Goal: Information Seeking & Learning: Learn about a topic

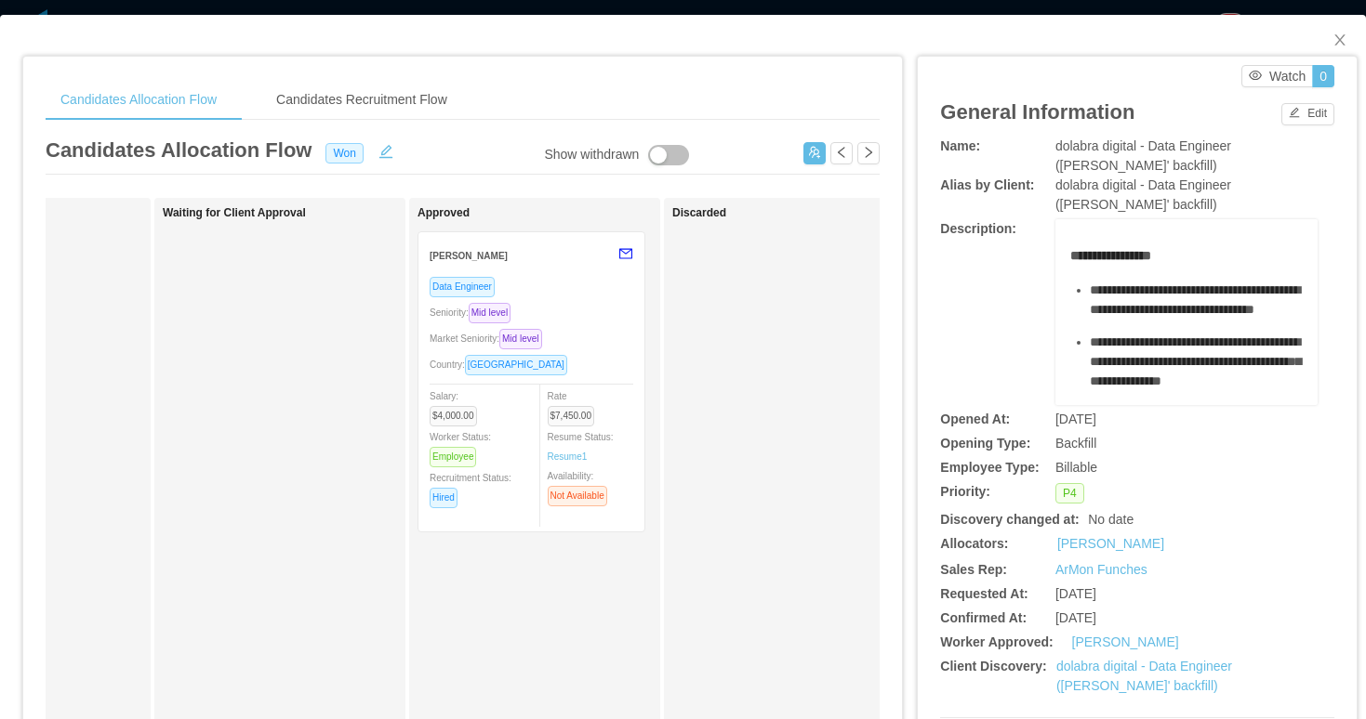
scroll to position [0, 678]
click at [607, 310] on div "Seniority: Mid level" at bounding box center [526, 312] width 204 height 21
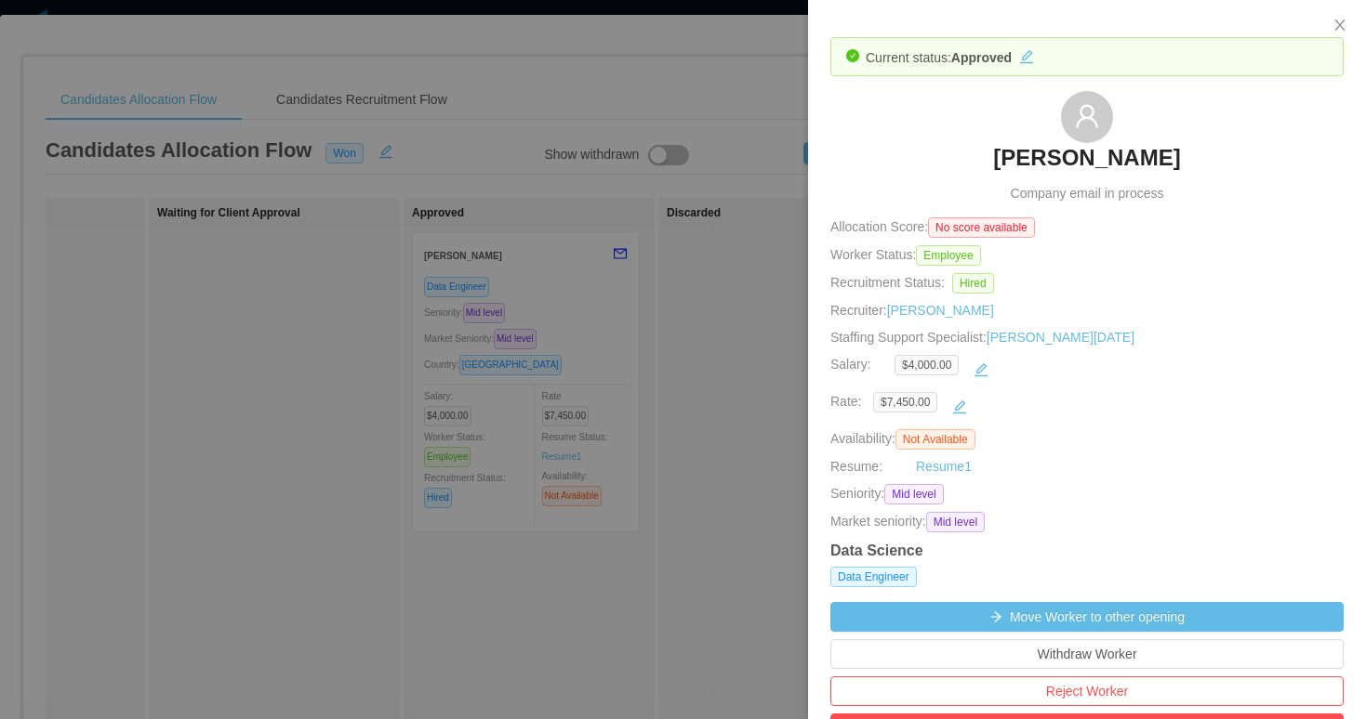
click at [1082, 159] on h3 "[PERSON_NAME]" at bounding box center [1086, 158] width 187 height 30
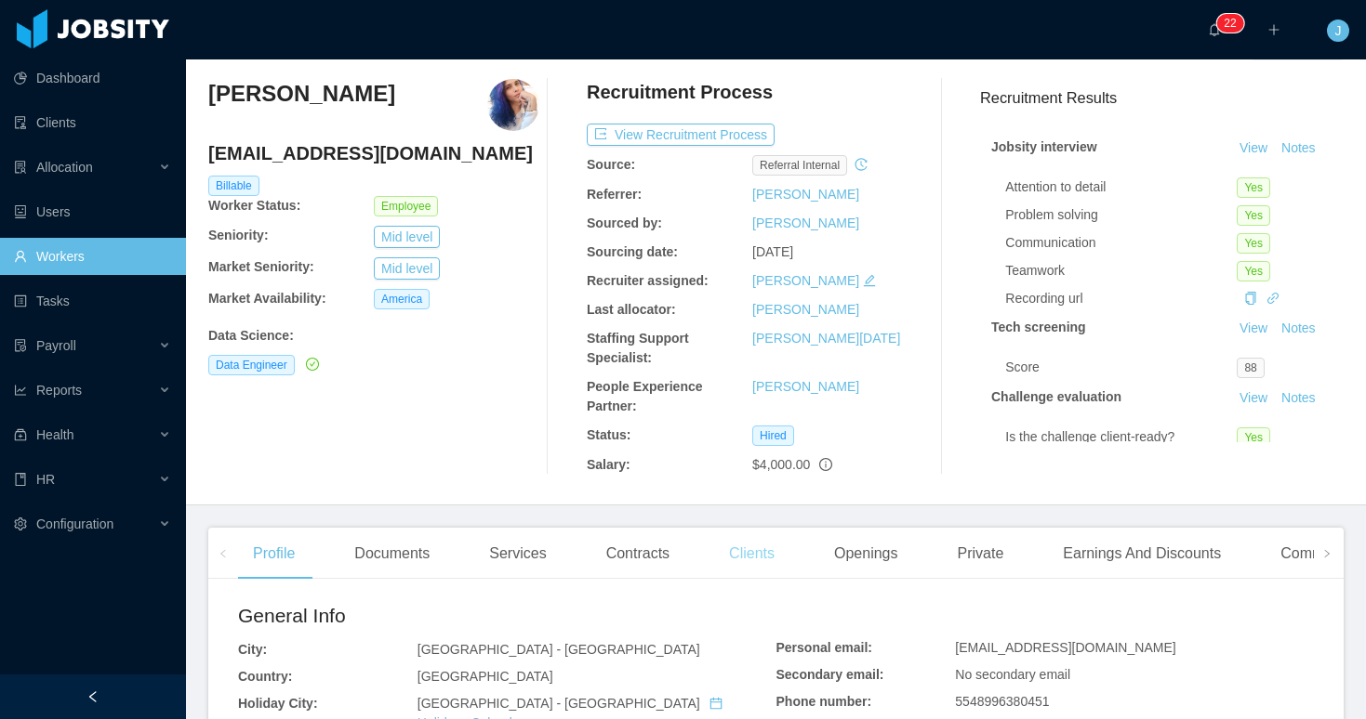
click at [761, 553] on div "Clients" at bounding box center [751, 554] width 75 height 52
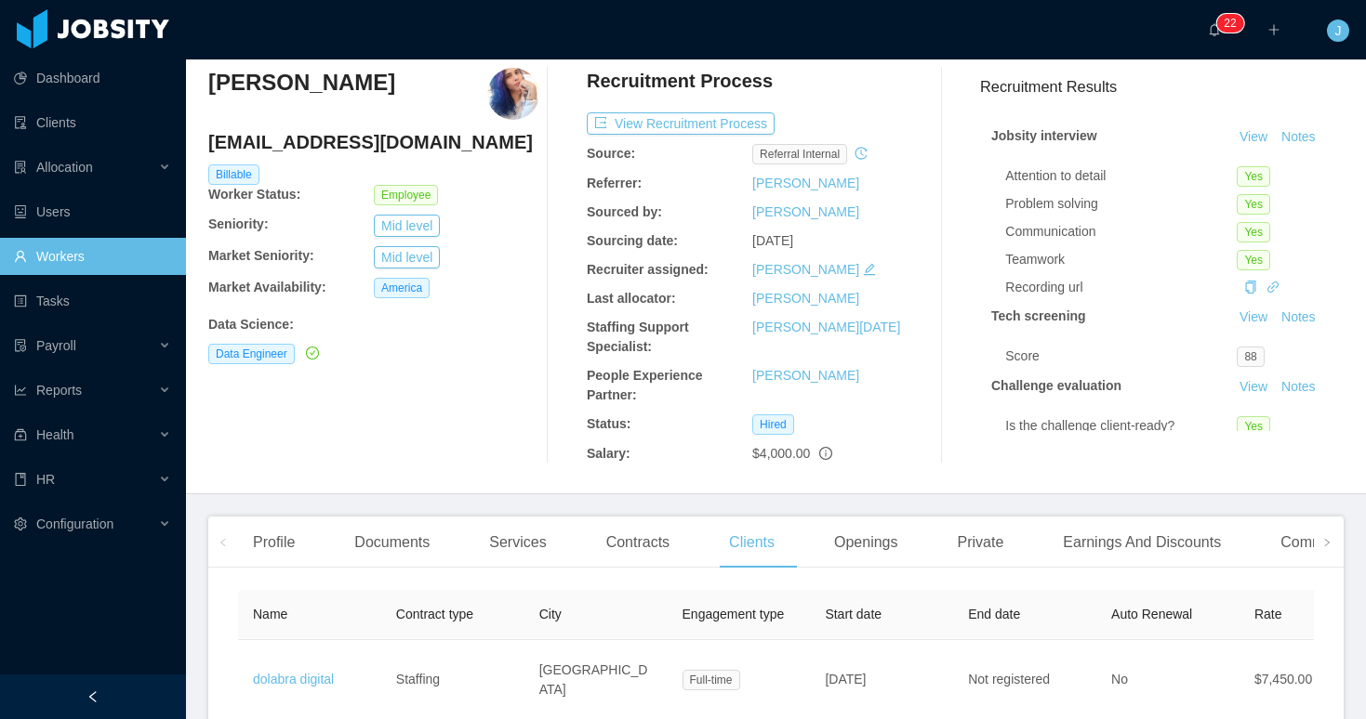
scroll to position [112, 0]
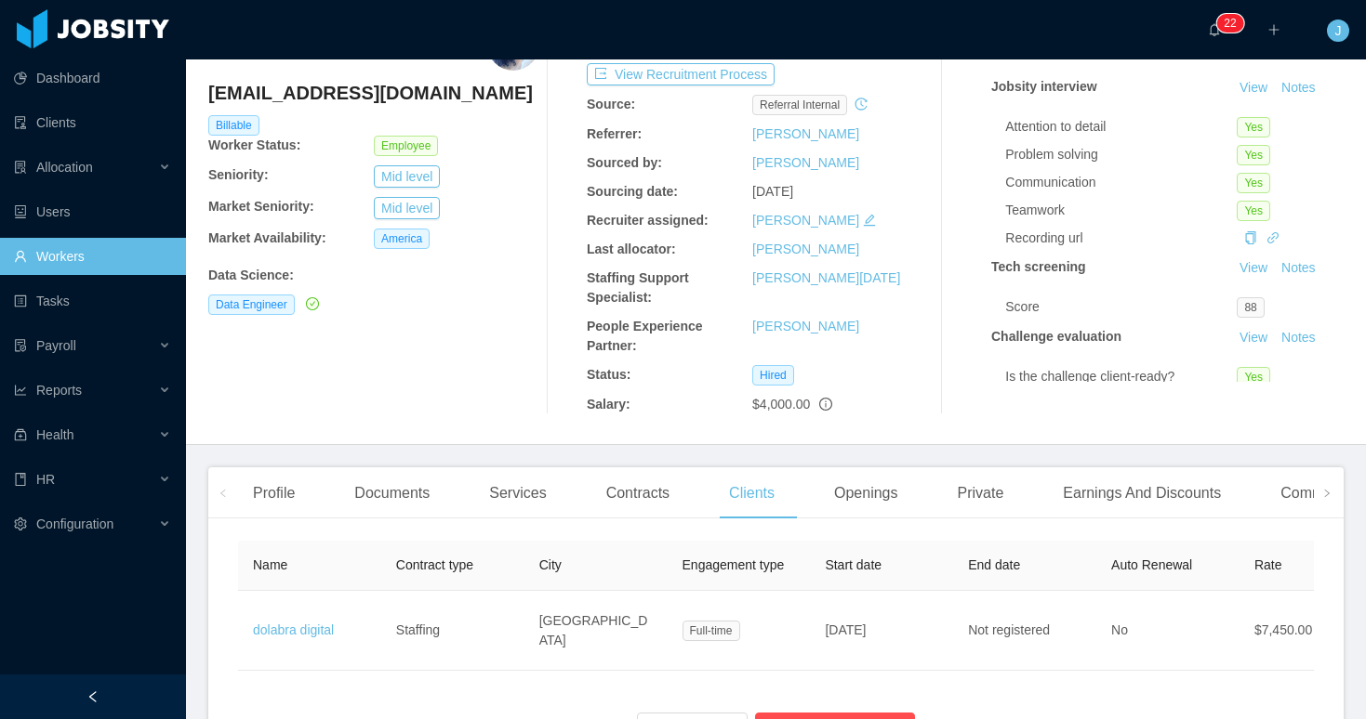
click at [105, 270] on link "Workers" at bounding box center [92, 256] width 157 height 37
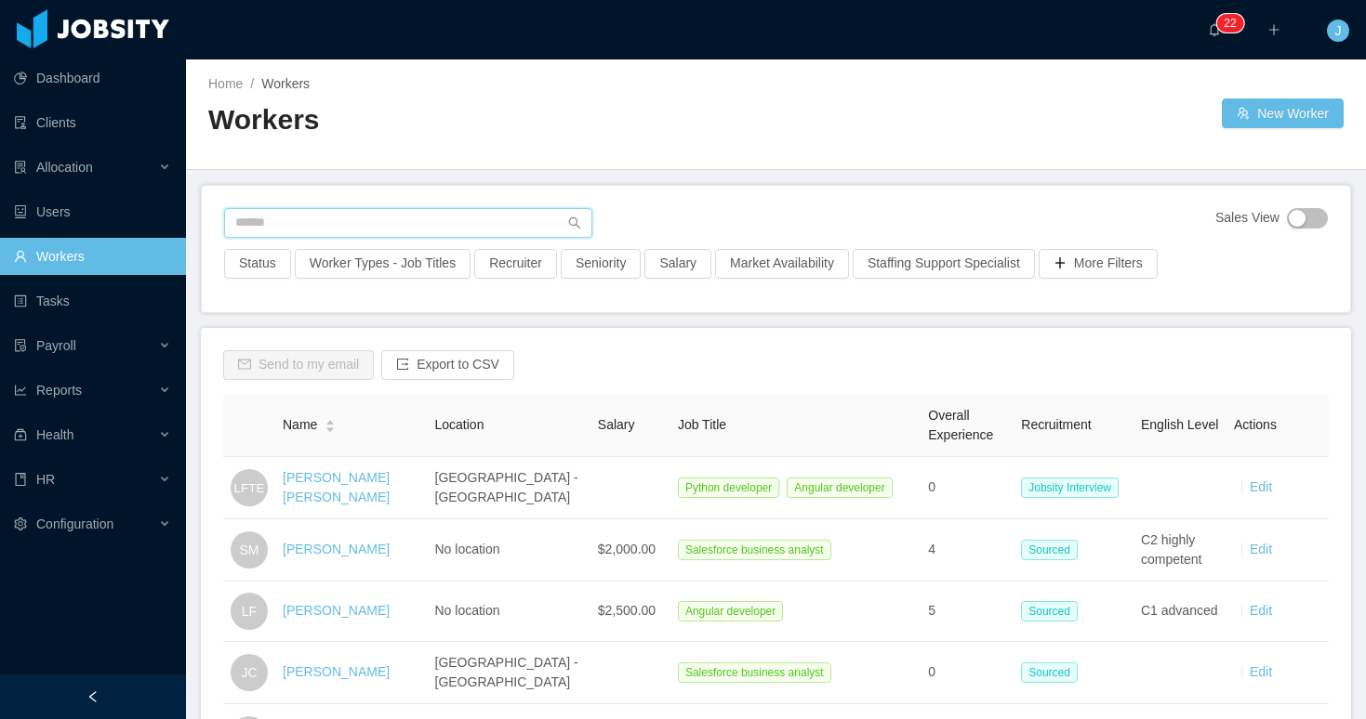
click at [315, 219] on input "text" at bounding box center [408, 223] width 368 height 30
type input "*****"
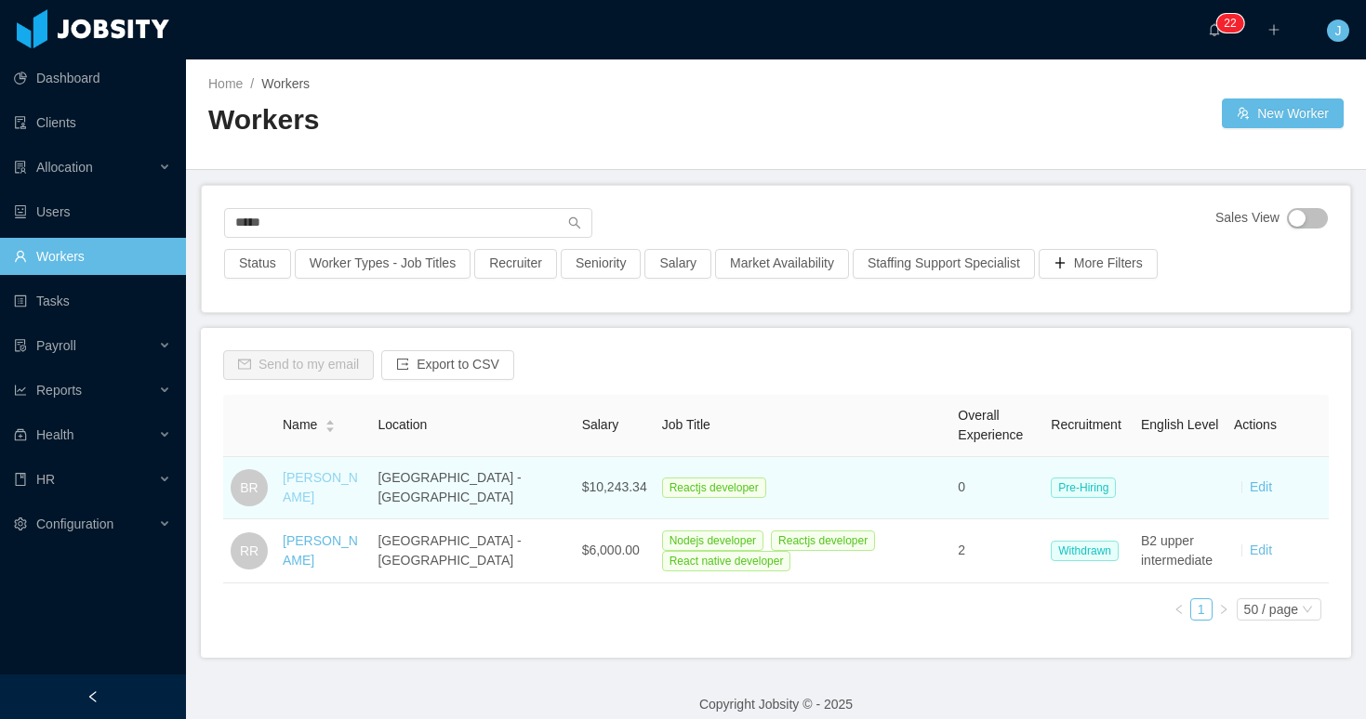
click at [301, 490] on link "[PERSON_NAME]" at bounding box center [320, 487] width 75 height 34
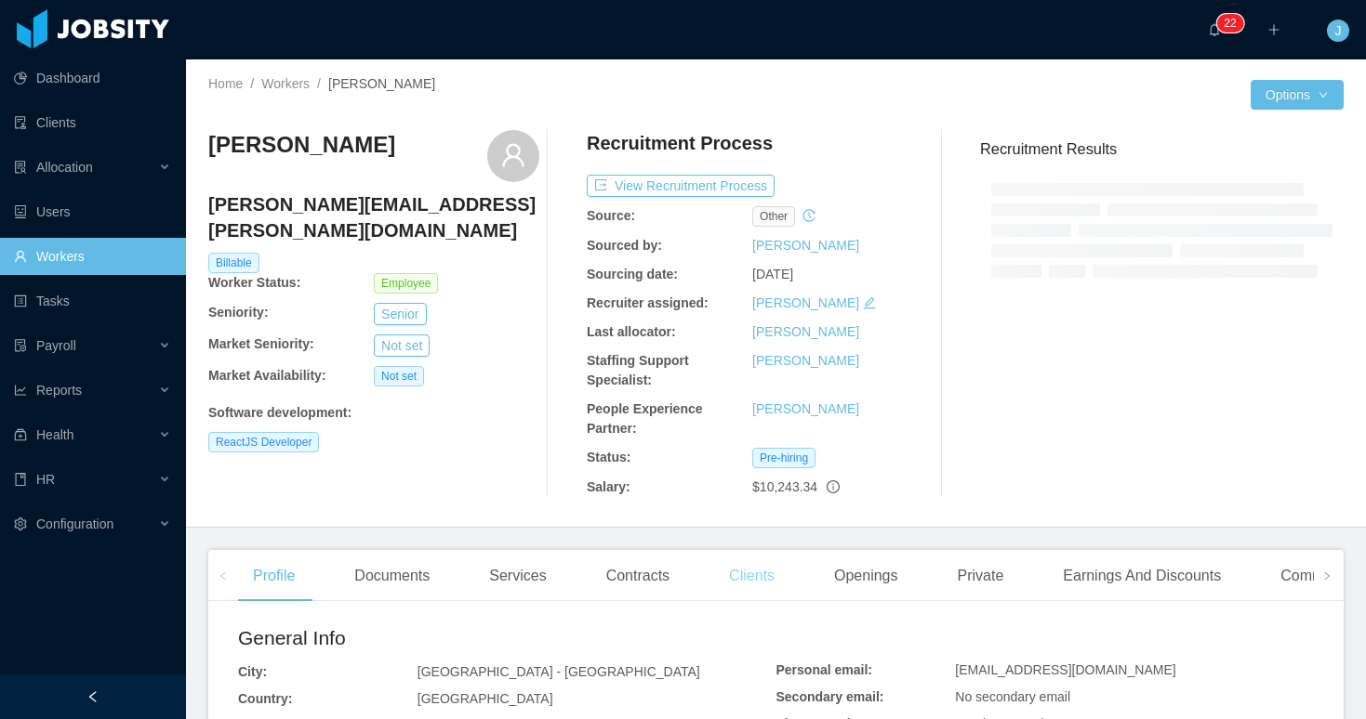
click at [747, 579] on div "Clients" at bounding box center [751, 576] width 75 height 52
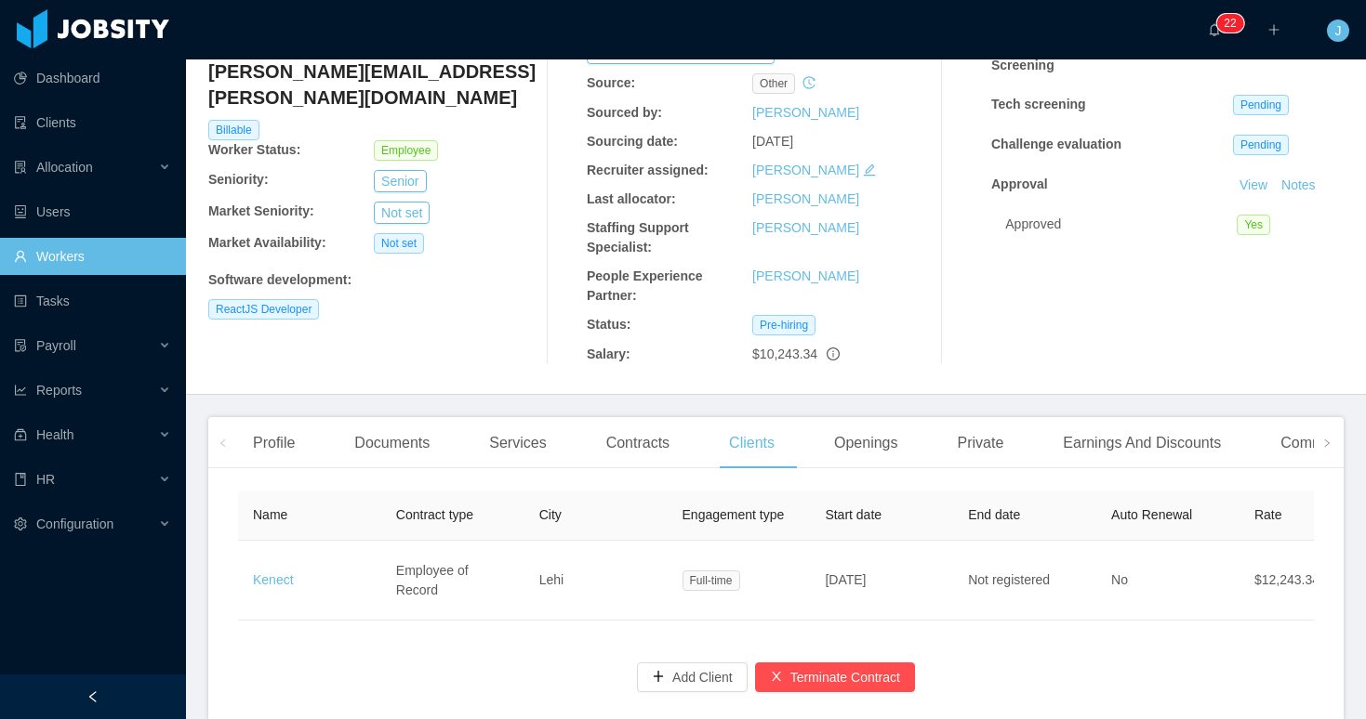
click at [86, 257] on link "Workers" at bounding box center [92, 256] width 157 height 37
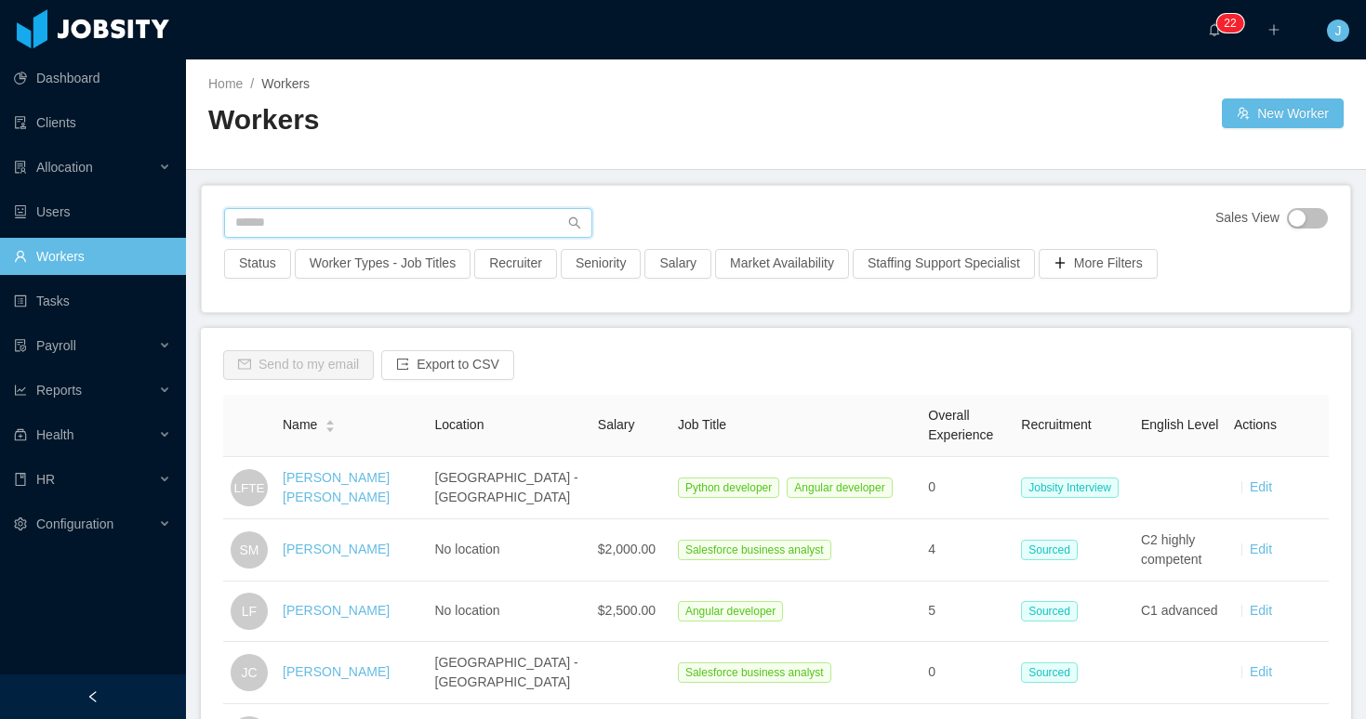
click at [374, 223] on input "text" at bounding box center [408, 223] width 368 height 30
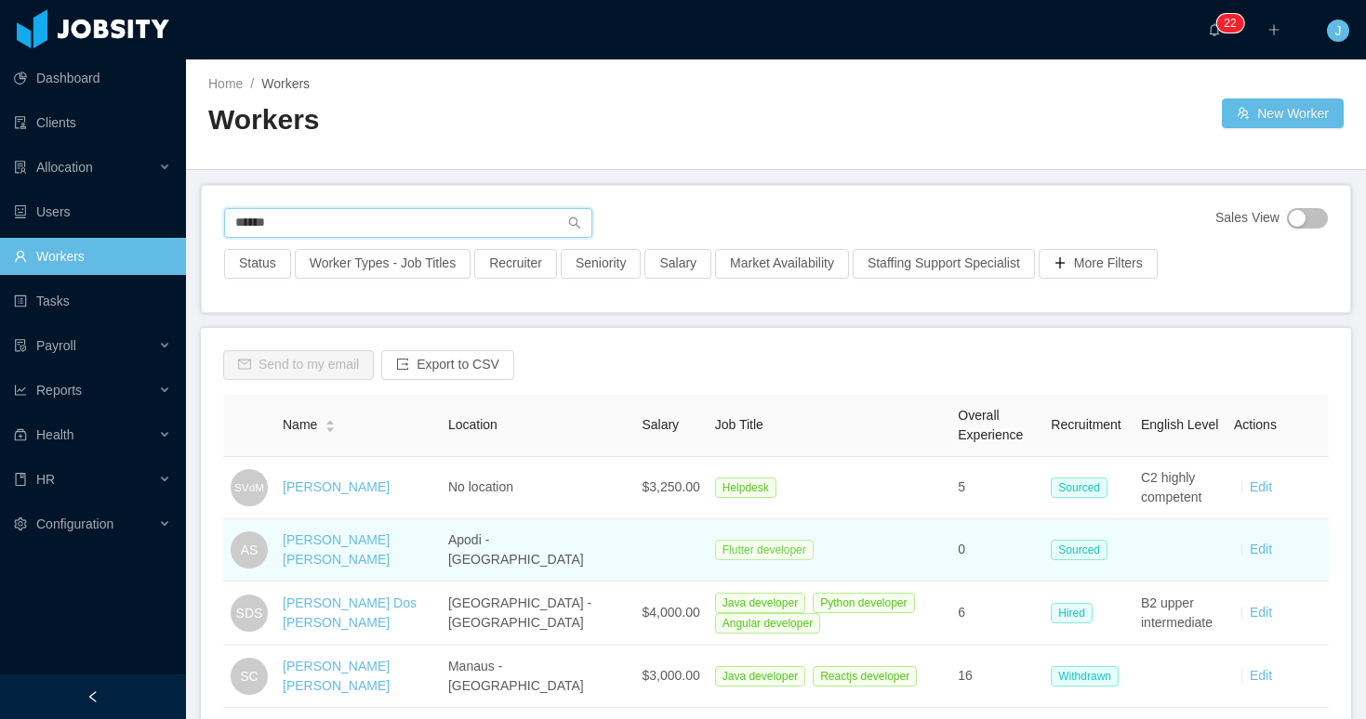
scroll to position [67, 0]
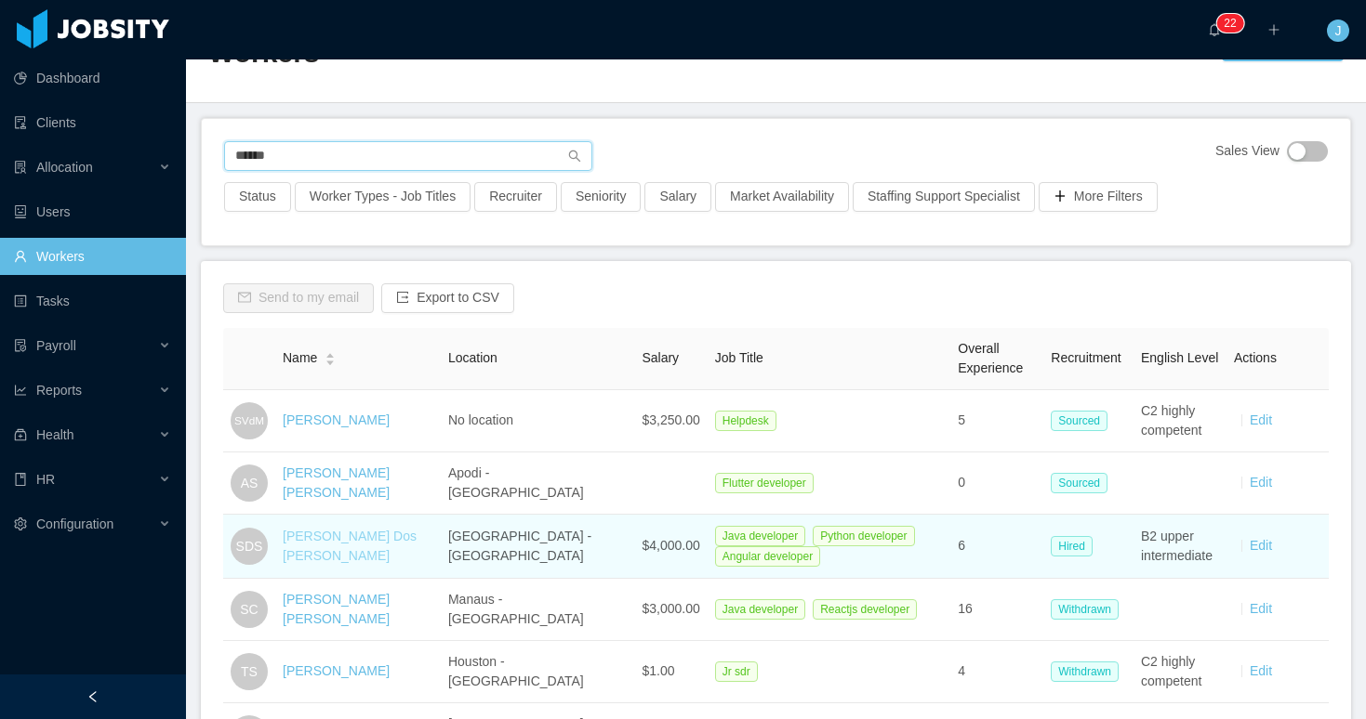
type input "******"
click at [327, 542] on link "Sander Dos Santos" at bounding box center [350, 546] width 134 height 34
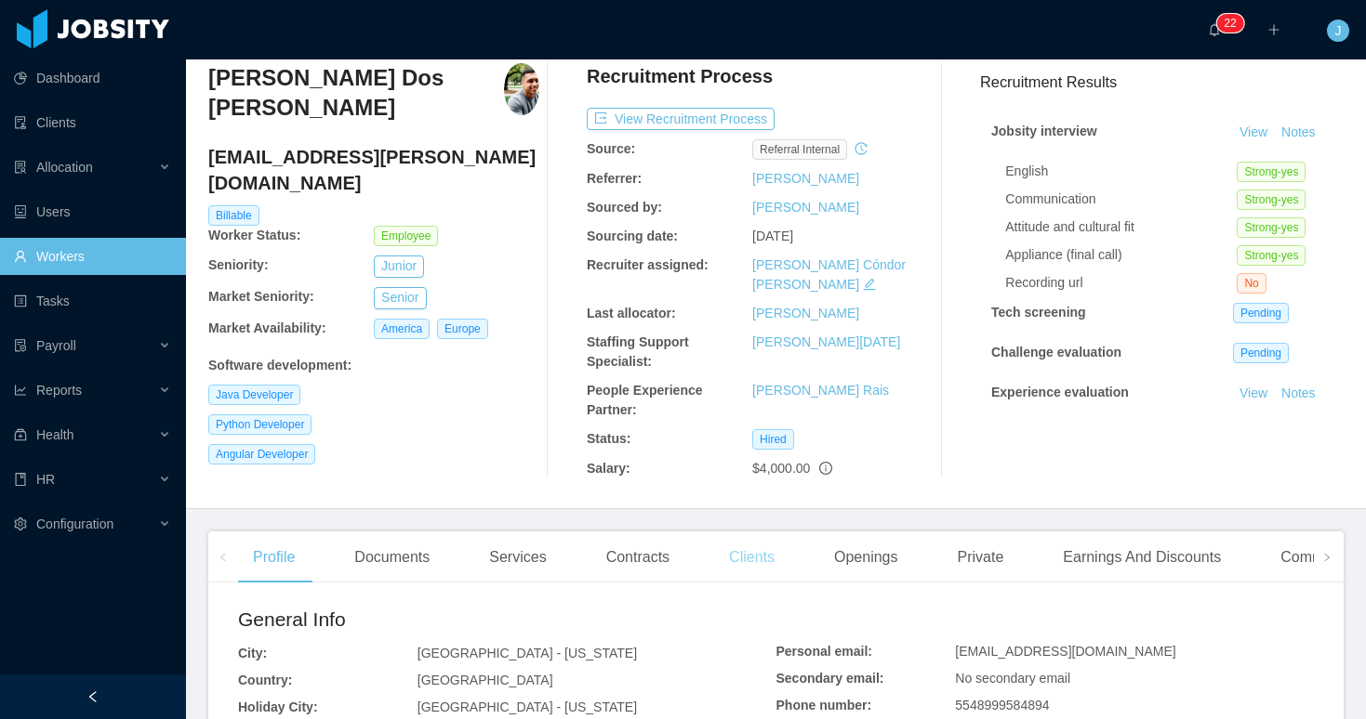
click at [748, 542] on div "Clients" at bounding box center [751, 558] width 75 height 52
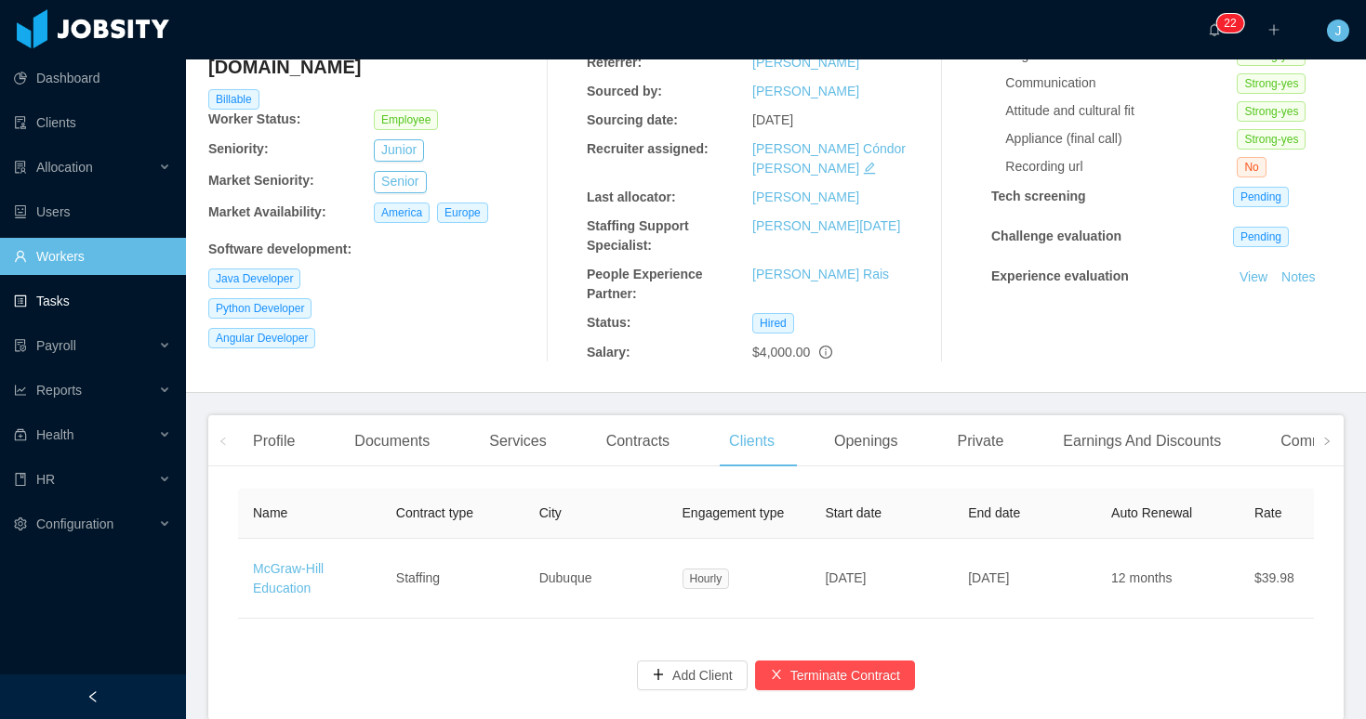
click at [94, 285] on link "Tasks" at bounding box center [92, 301] width 157 height 37
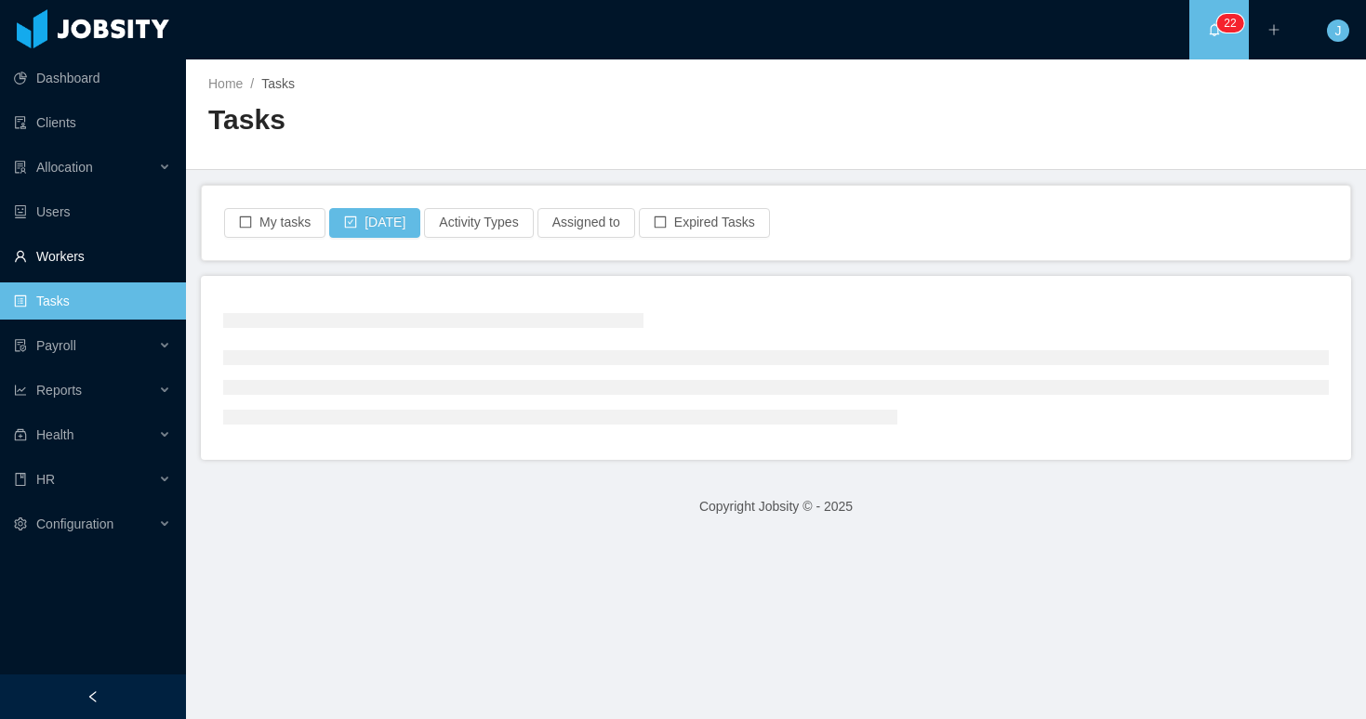
click at [74, 251] on link "Workers" at bounding box center [92, 256] width 157 height 37
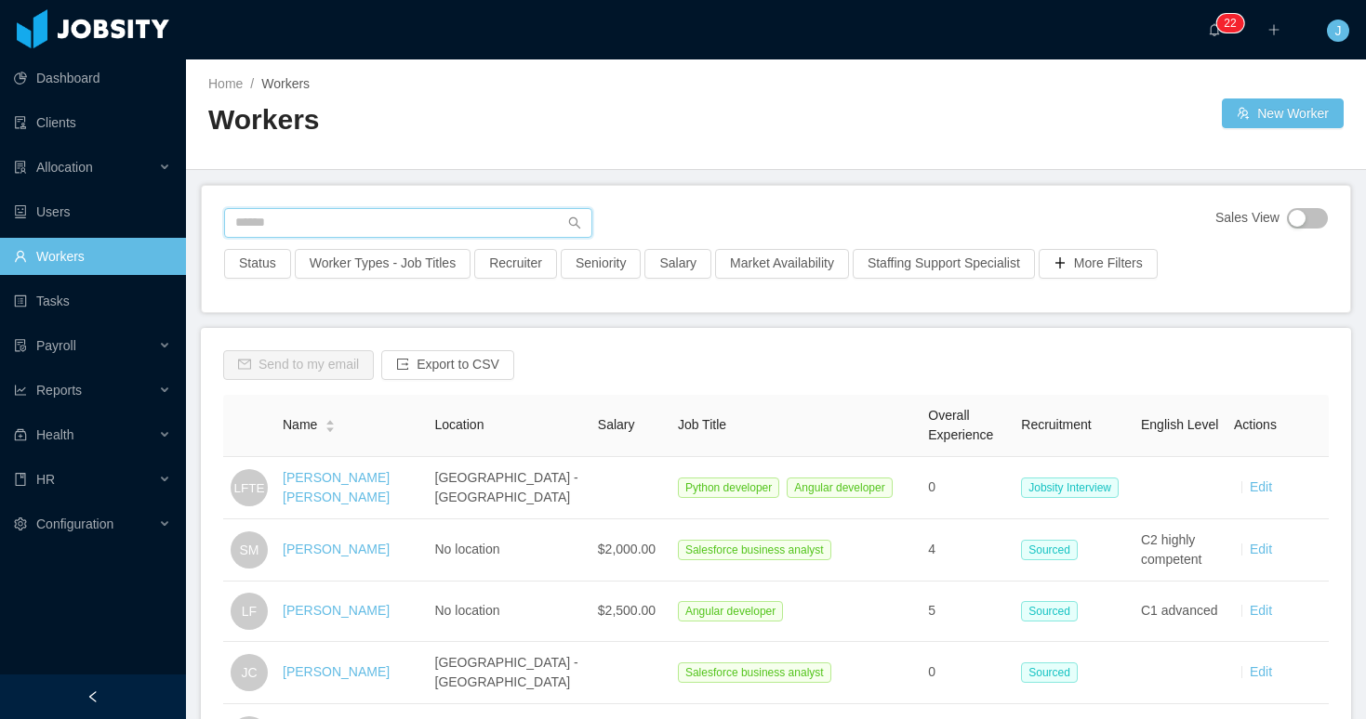
click at [343, 215] on input "text" at bounding box center [408, 223] width 368 height 30
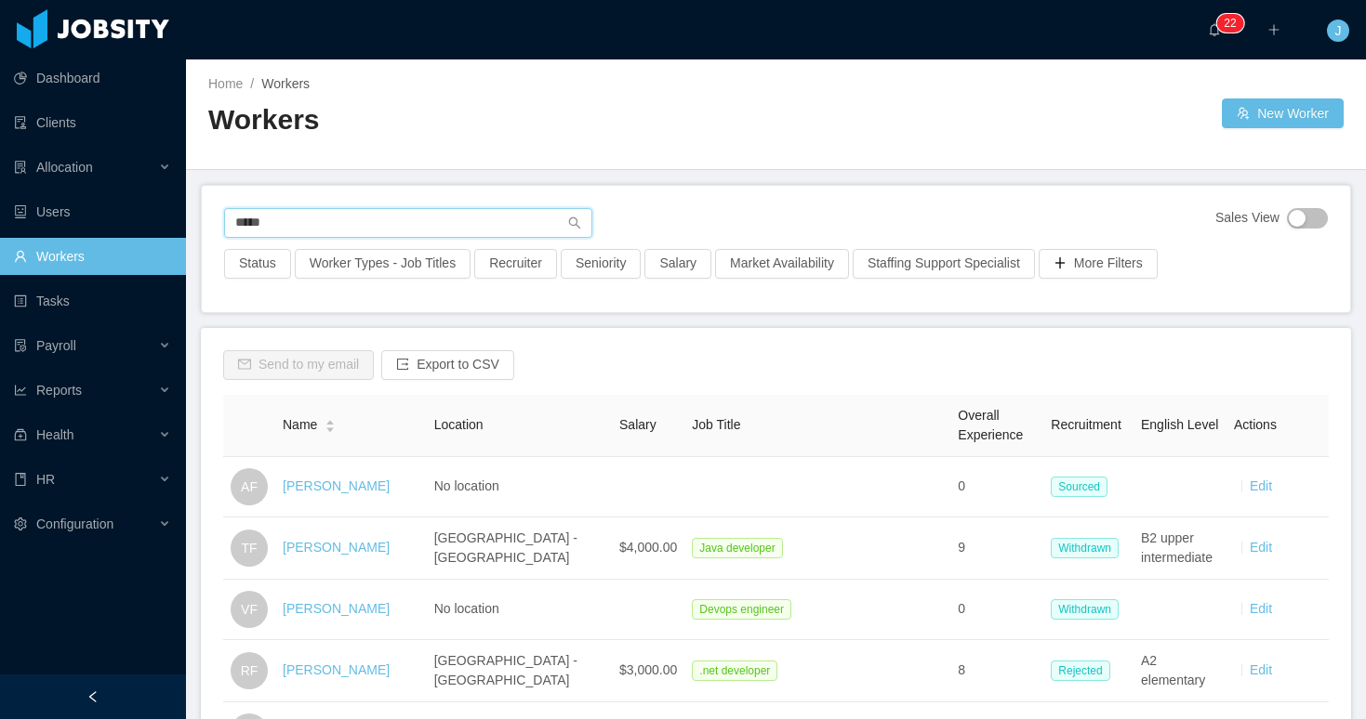
click at [233, 221] on input "*****" at bounding box center [408, 223] width 368 height 30
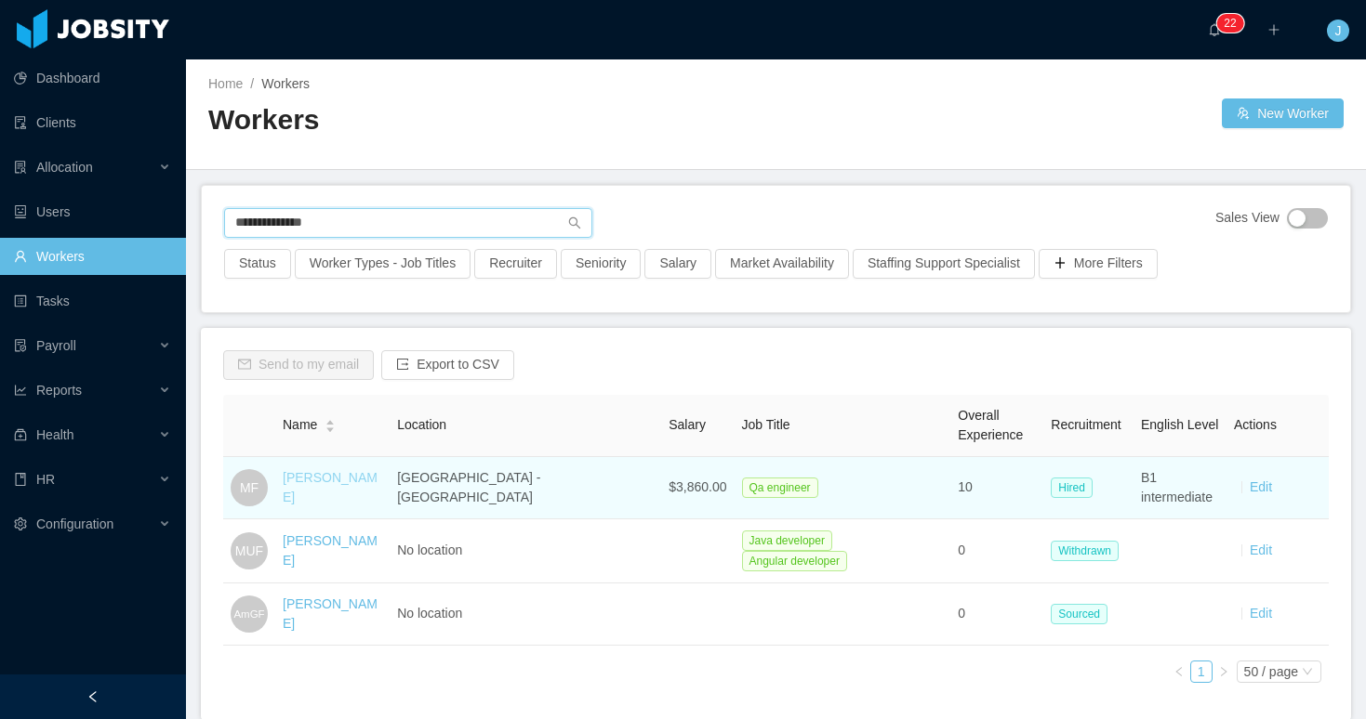
type input "**********"
click at [344, 483] on link "Mauricio Filho" at bounding box center [330, 487] width 95 height 34
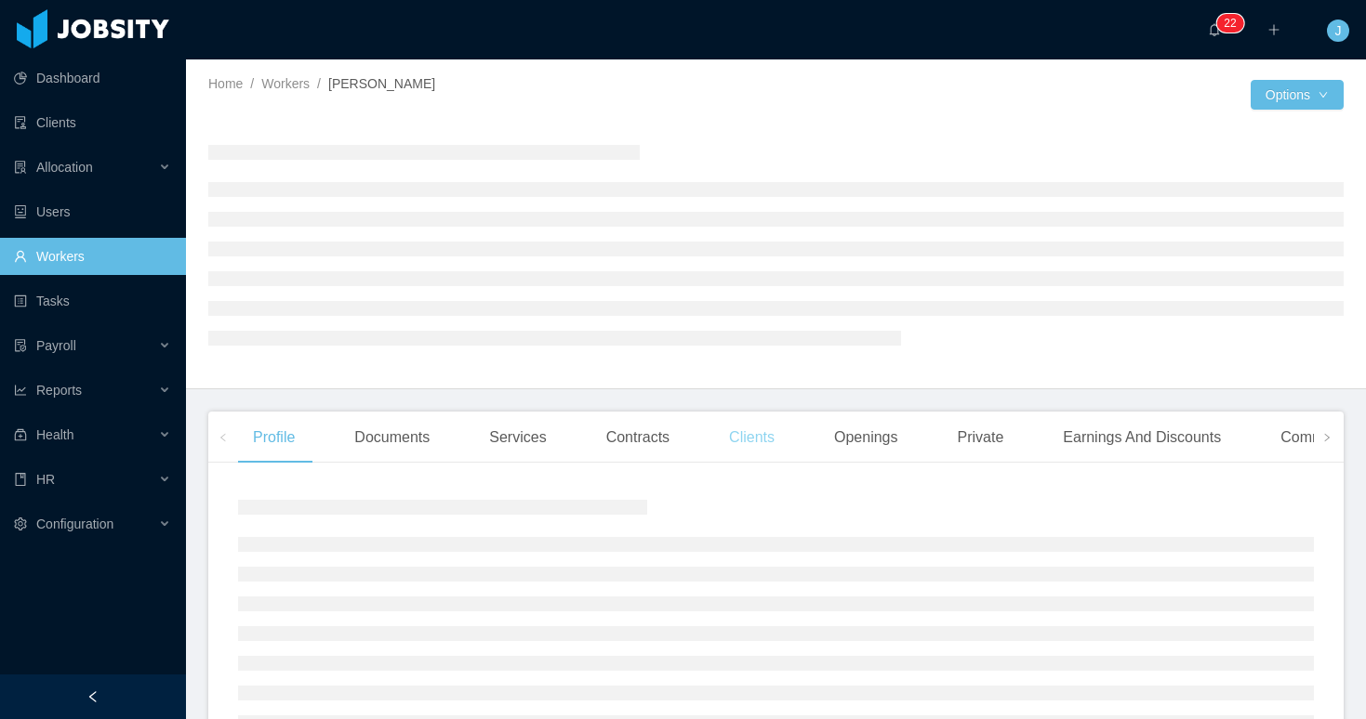
click at [767, 449] on div "Clients" at bounding box center [751, 438] width 75 height 52
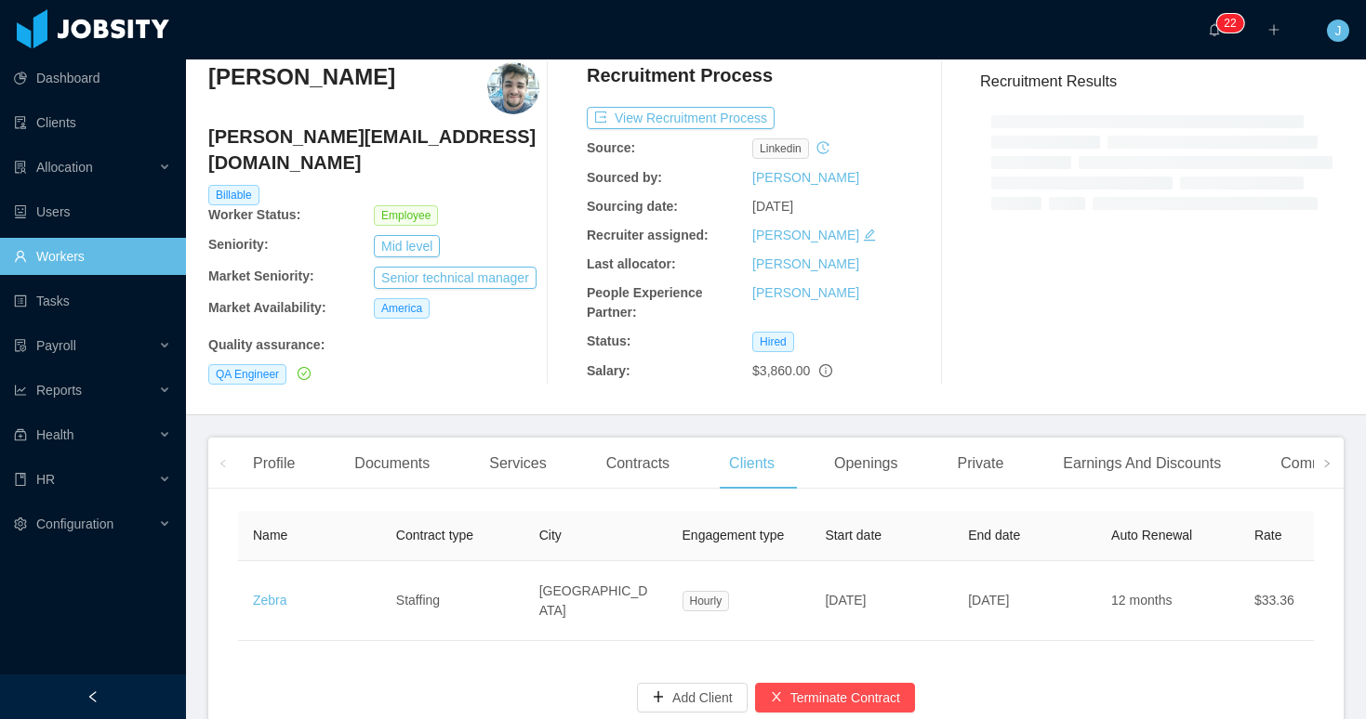
scroll to position [99, 0]
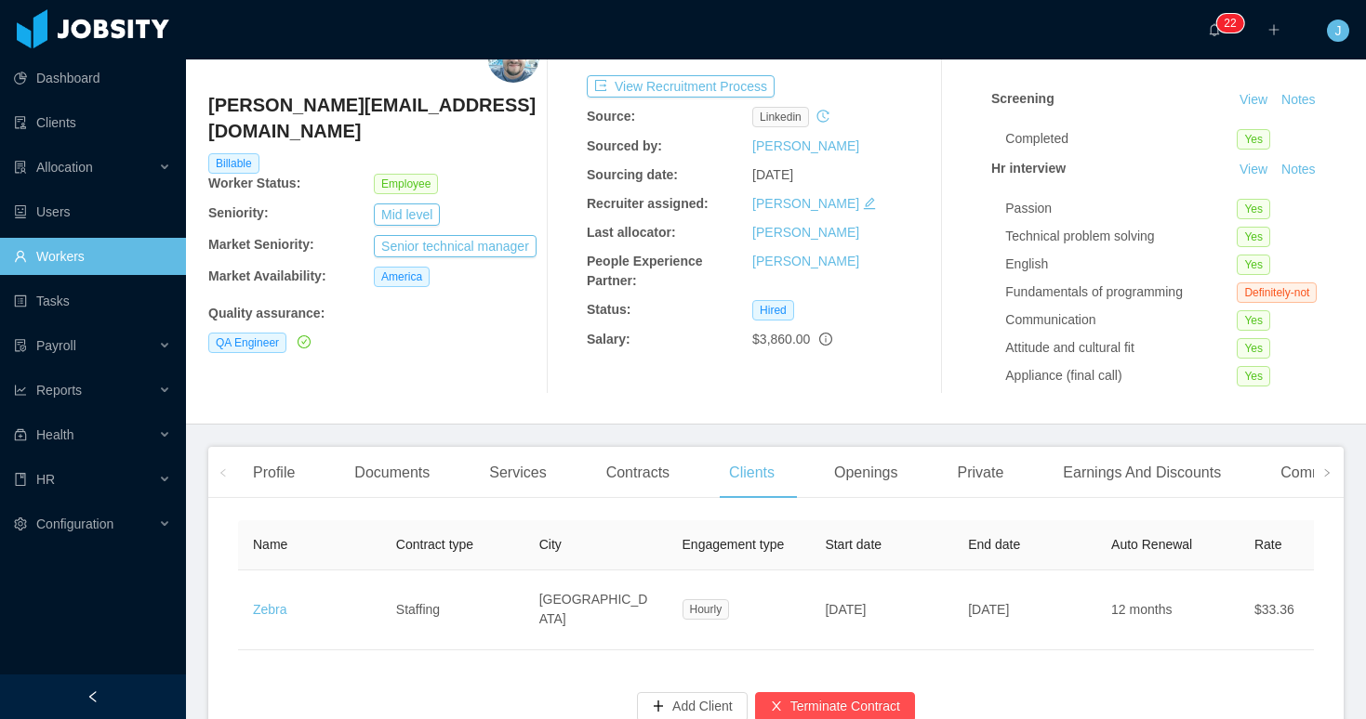
click at [103, 261] on link "Workers" at bounding box center [92, 256] width 157 height 37
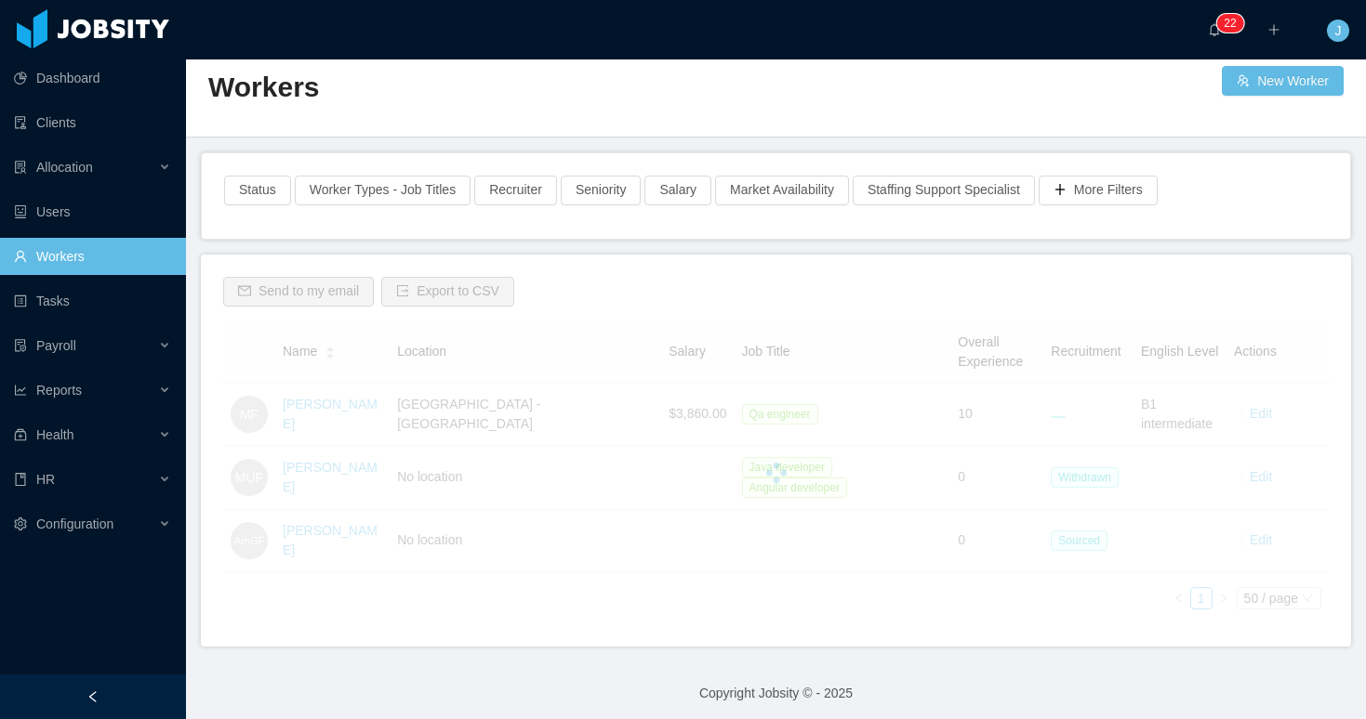
scroll to position [99, 0]
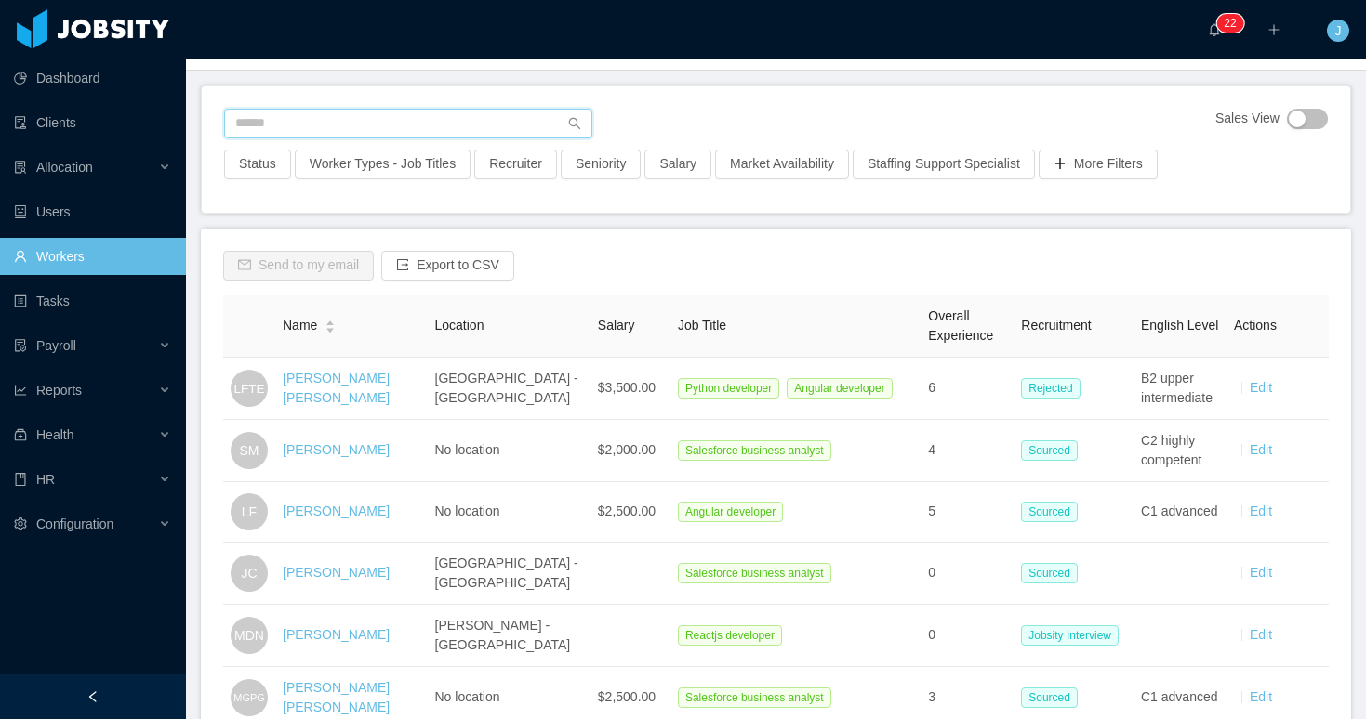
click at [292, 117] on input "text" at bounding box center [408, 124] width 368 height 30
paste input "**********"
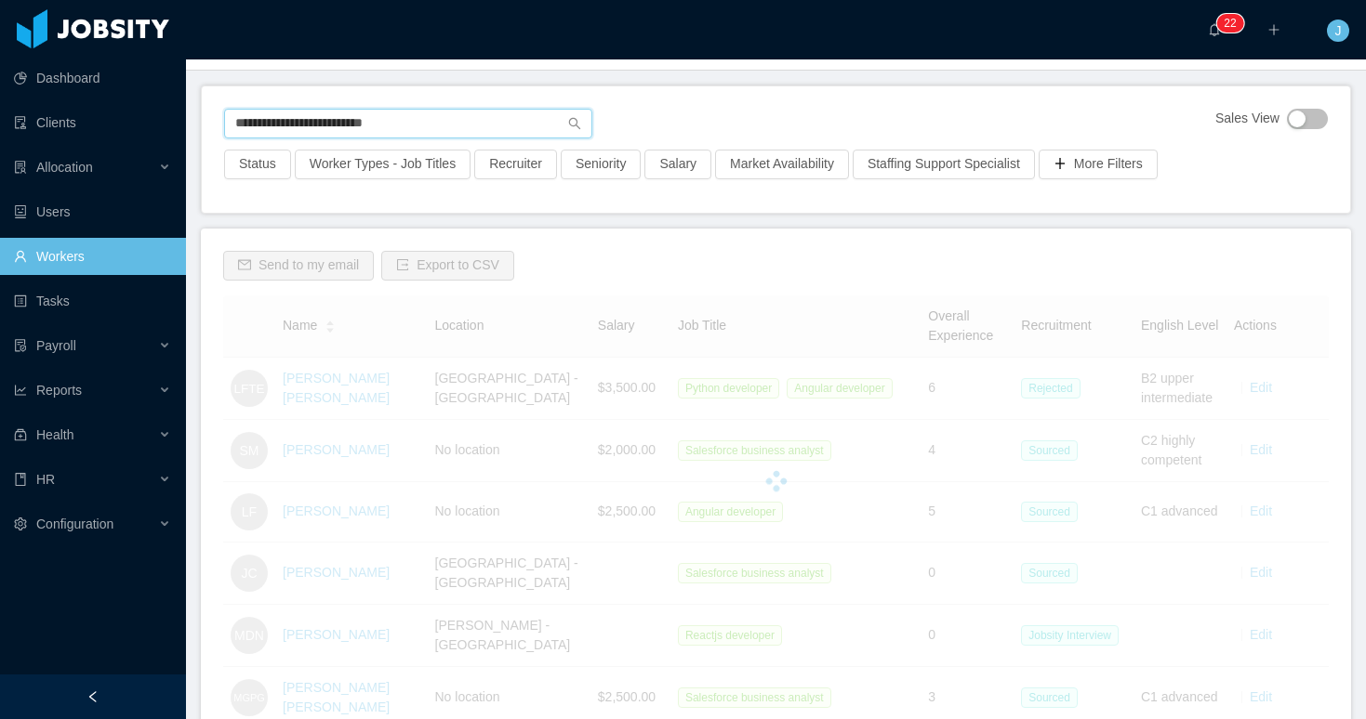
click at [424, 117] on input "**********" at bounding box center [408, 124] width 368 height 30
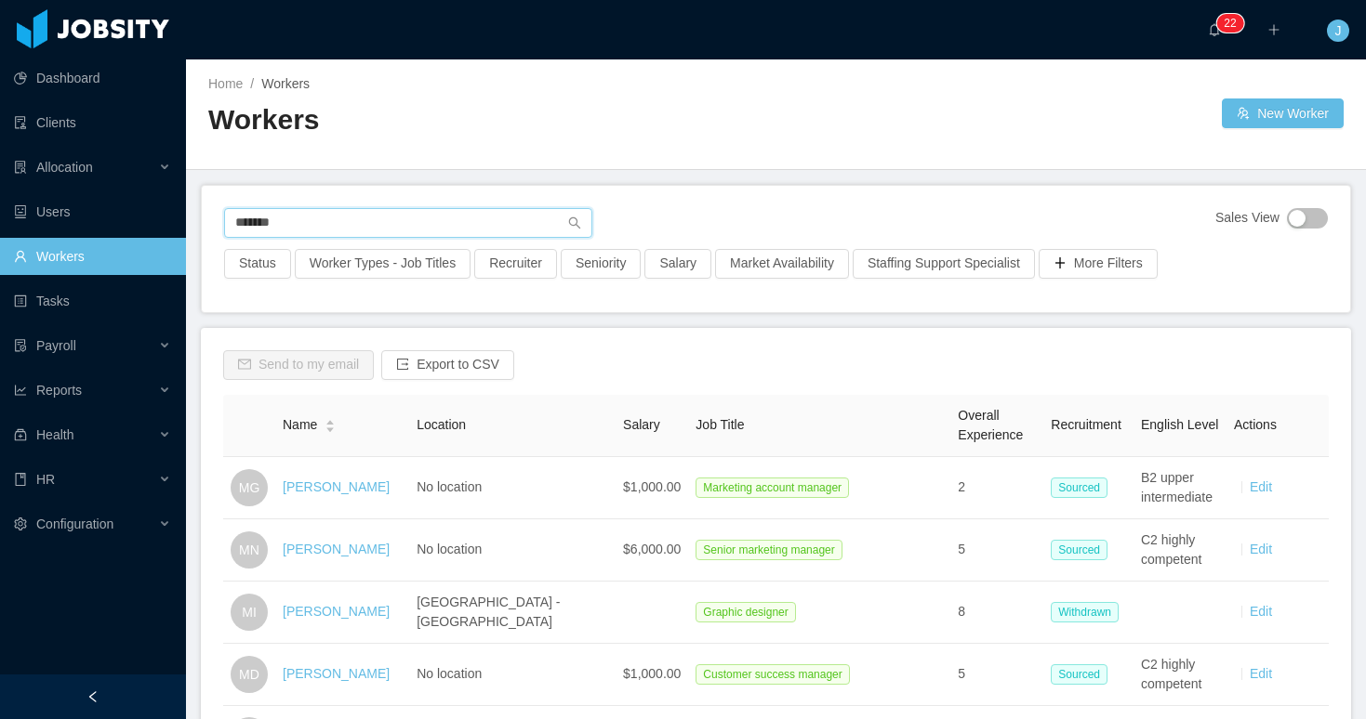
click at [314, 224] on input "*******" at bounding box center [408, 223] width 368 height 30
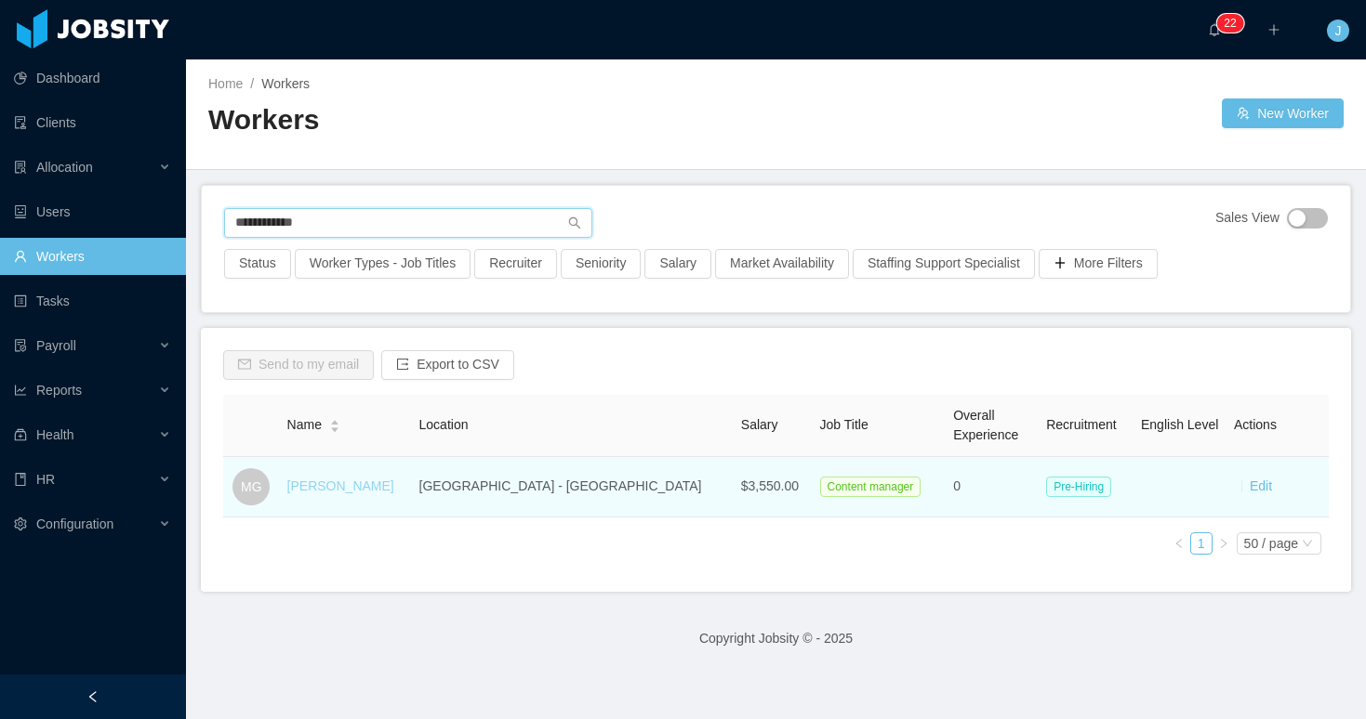
type input "**********"
click at [355, 482] on link "[PERSON_NAME]" at bounding box center [340, 486] width 107 height 15
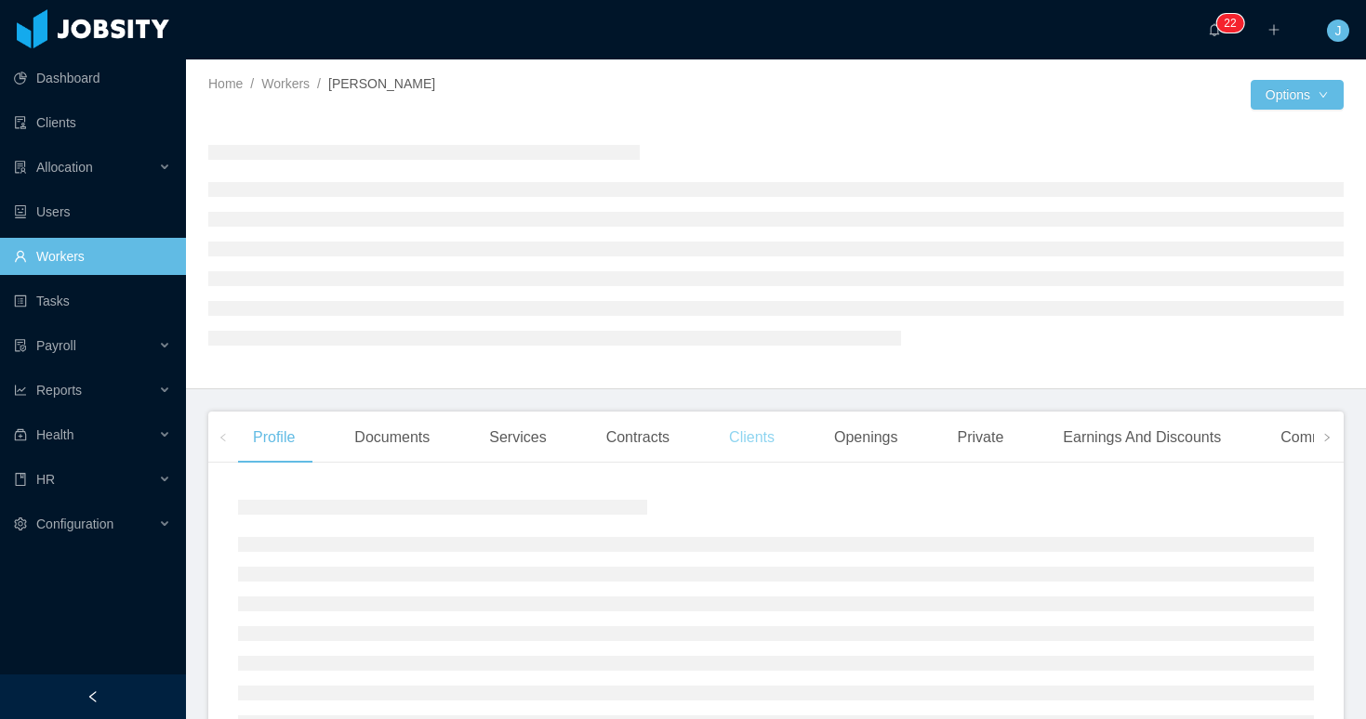
click at [763, 443] on div "Clients" at bounding box center [751, 438] width 75 height 52
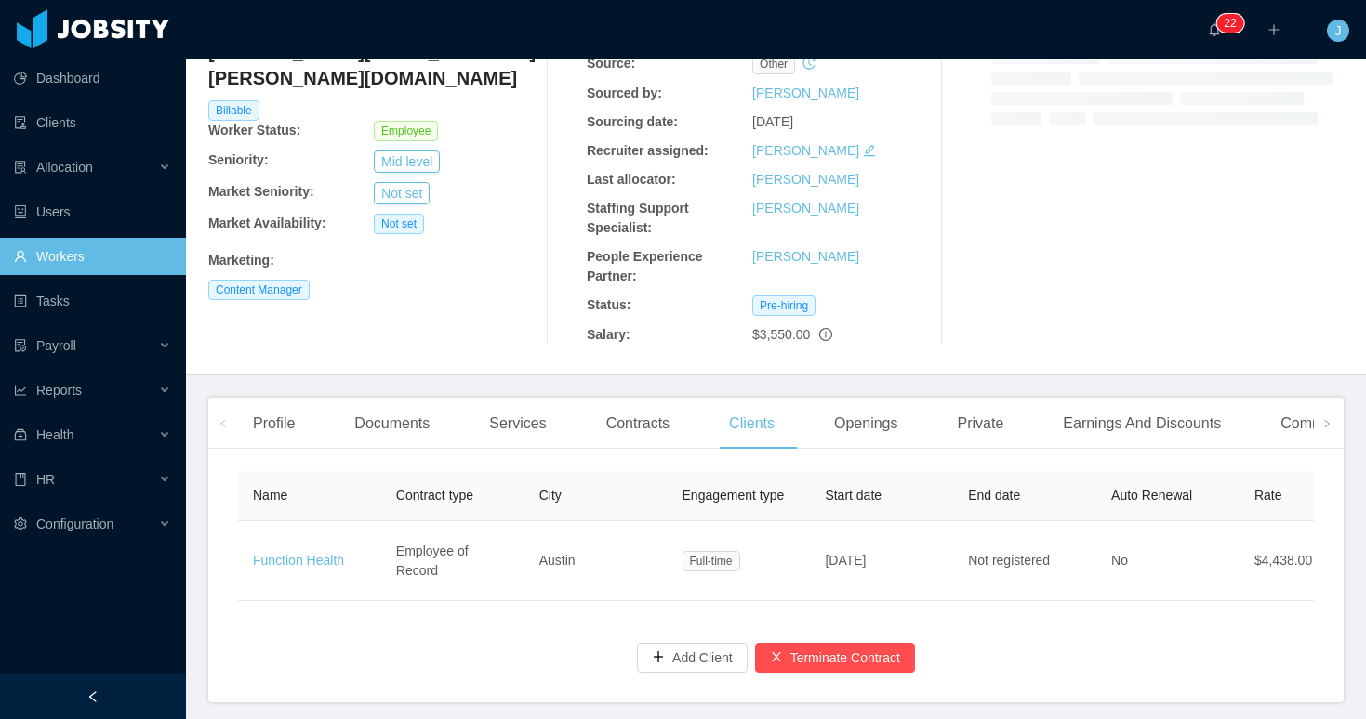
scroll to position [222, 0]
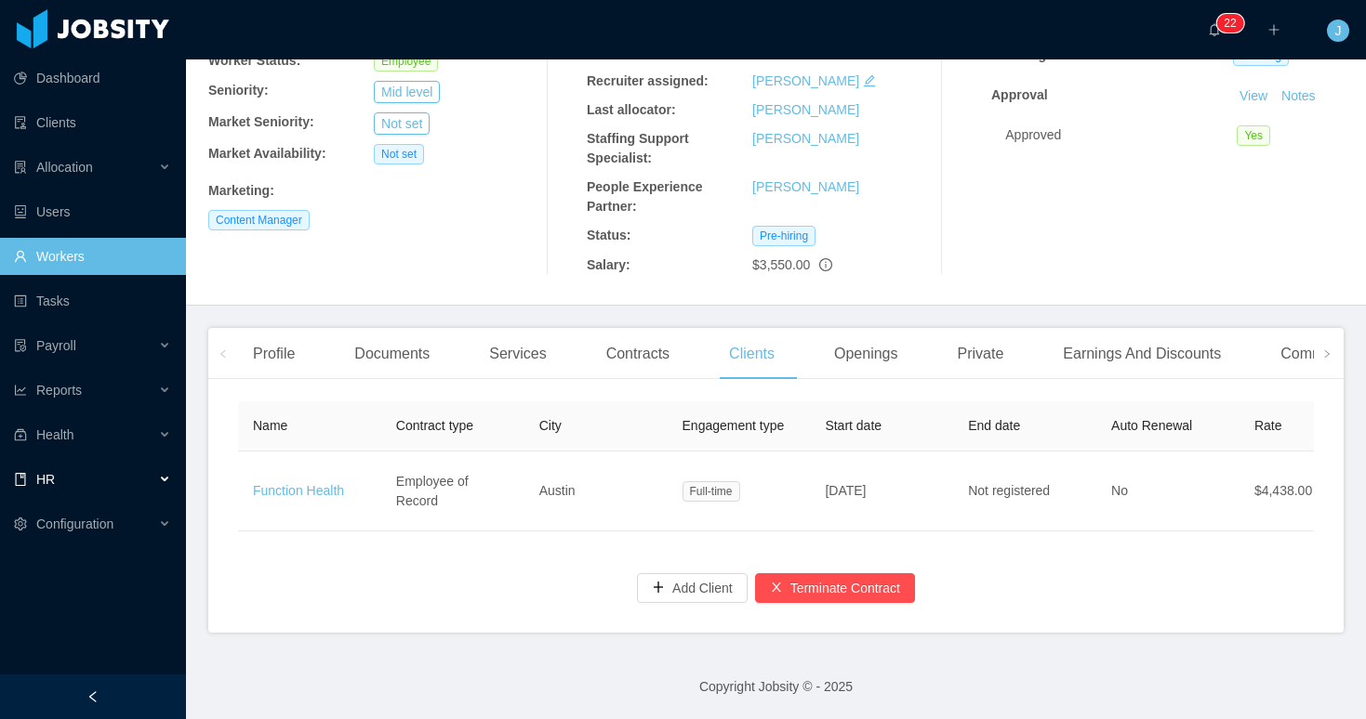
click at [107, 480] on div "HR" at bounding box center [93, 479] width 186 height 37
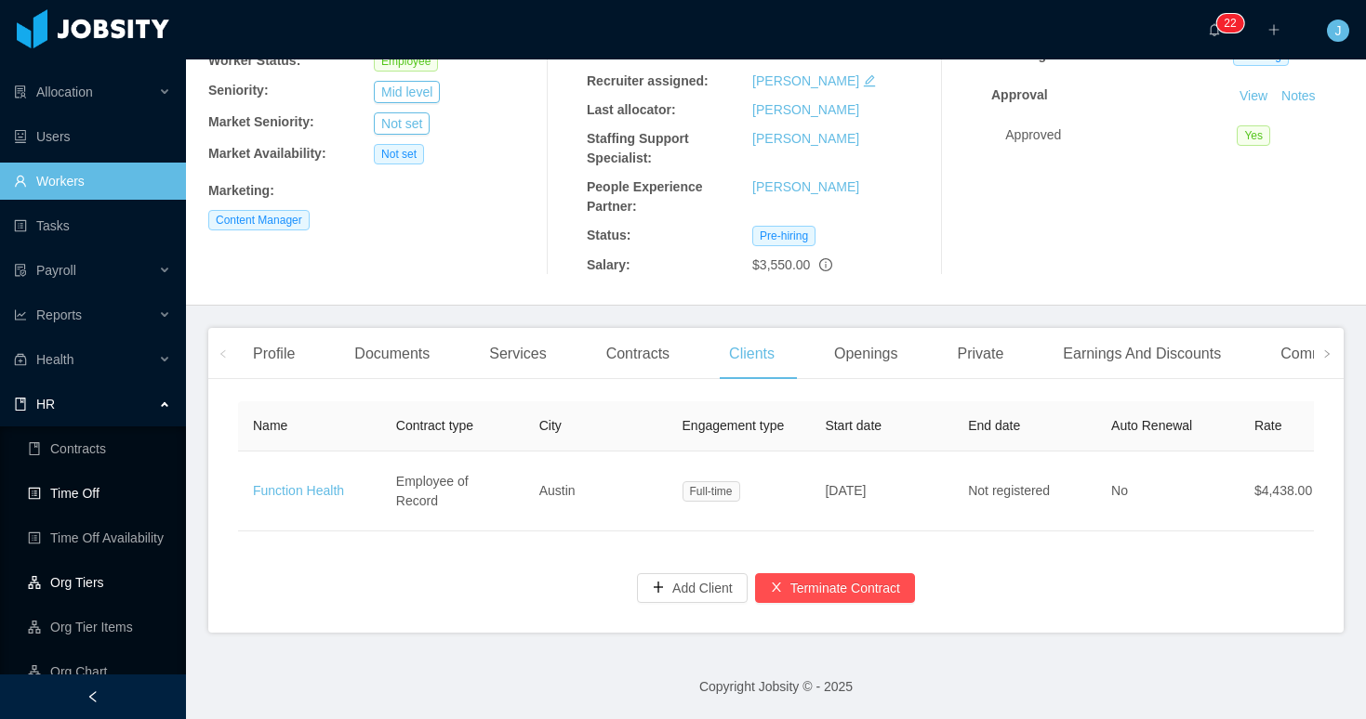
scroll to position [85, 0]
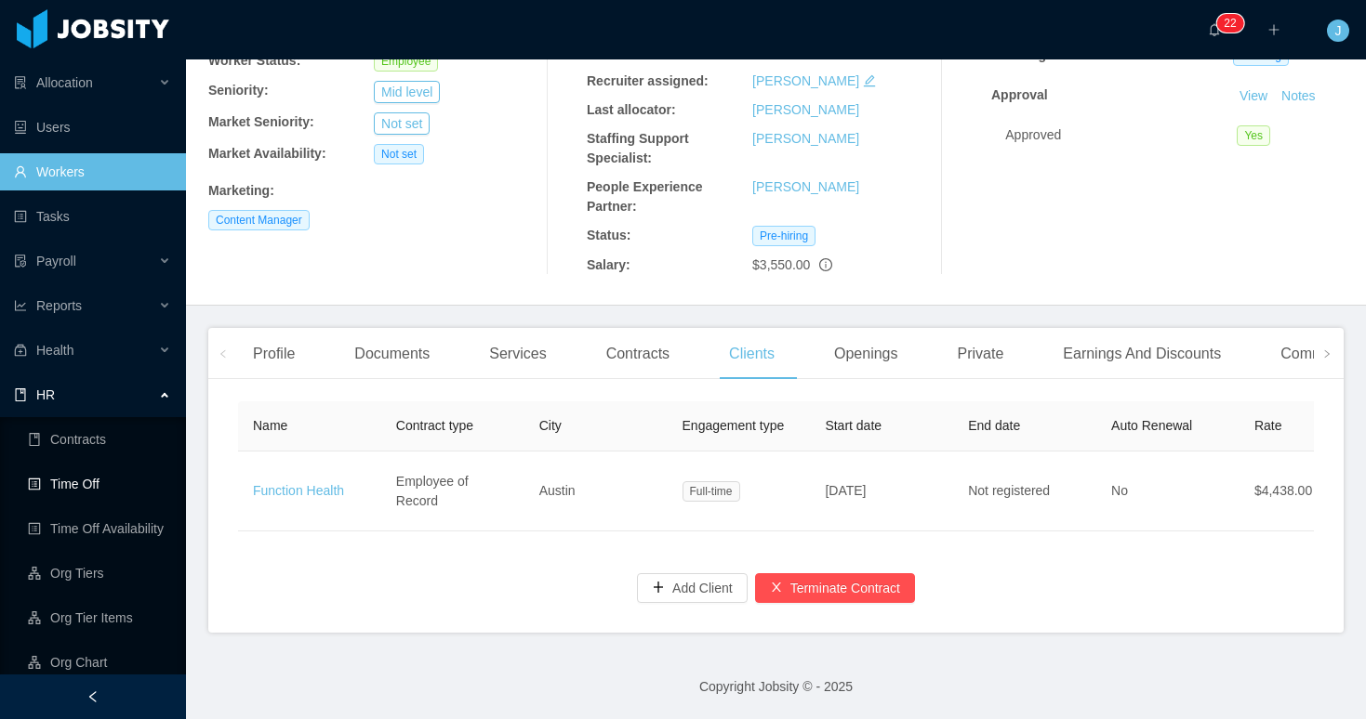
click at [88, 487] on link "Time Off" at bounding box center [99, 484] width 143 height 37
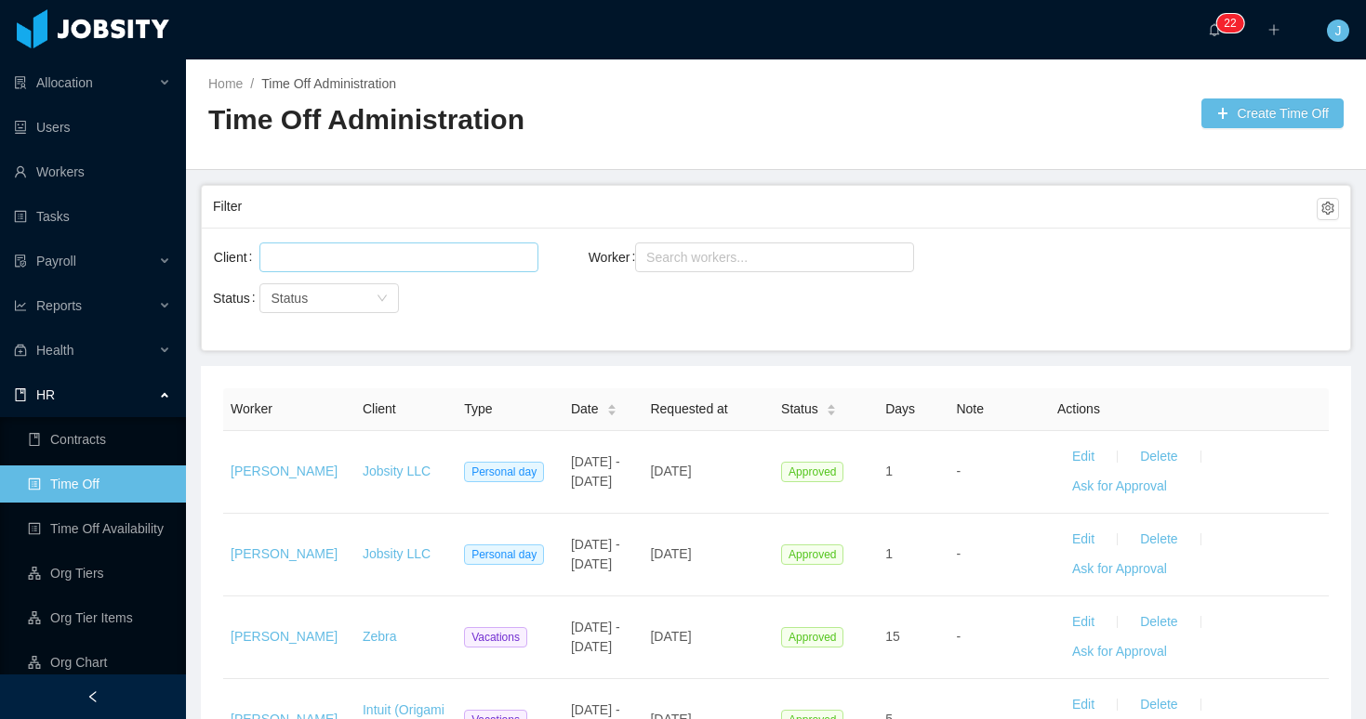
click at [421, 250] on div at bounding box center [396, 258] width 262 height 28
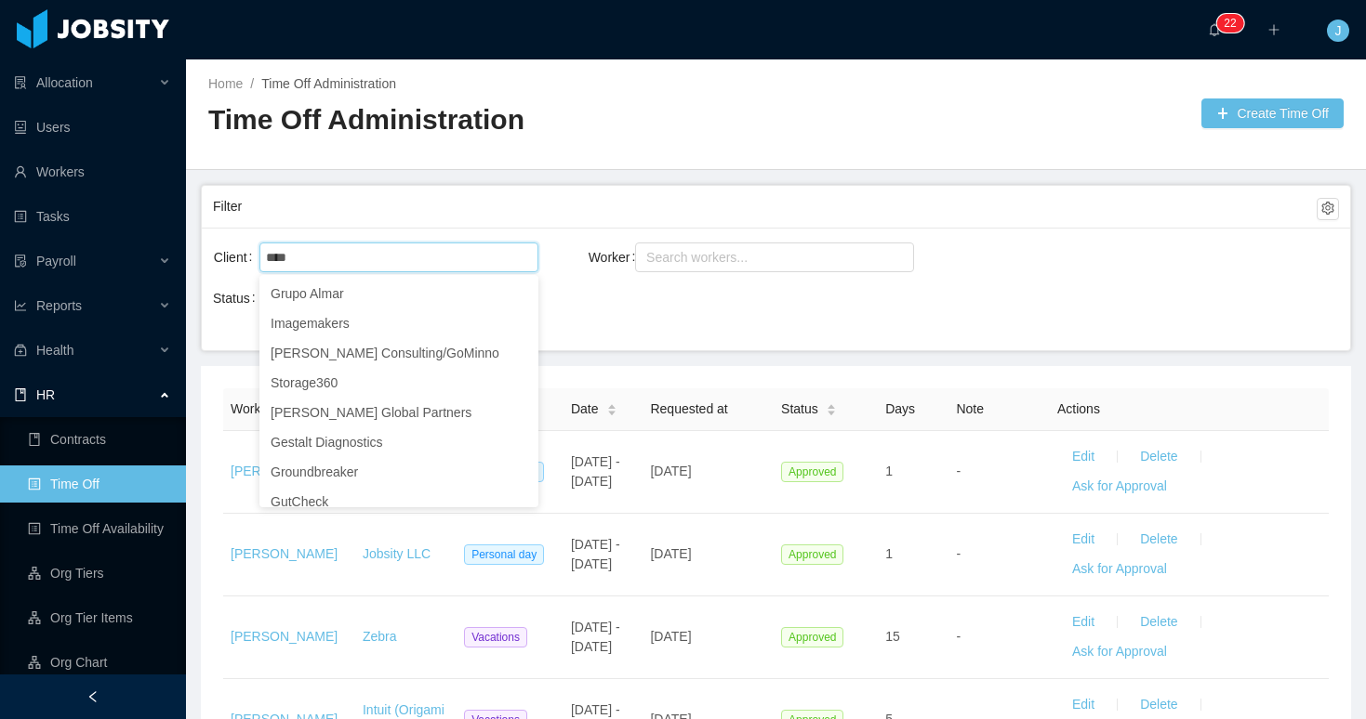
type input "****"
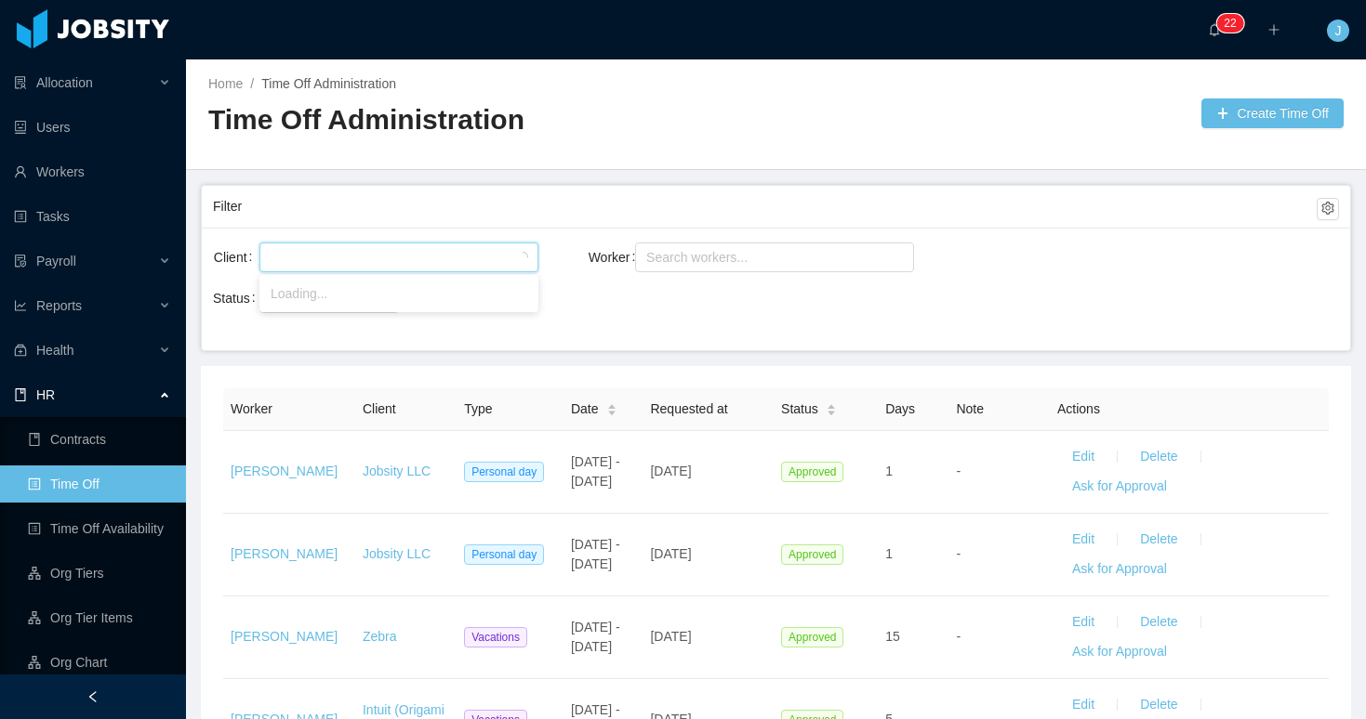
click at [352, 257] on div at bounding box center [396, 258] width 262 height 28
type input "**"
click at [294, 294] on li "McGraw-Hill Education" at bounding box center [398, 294] width 279 height 30
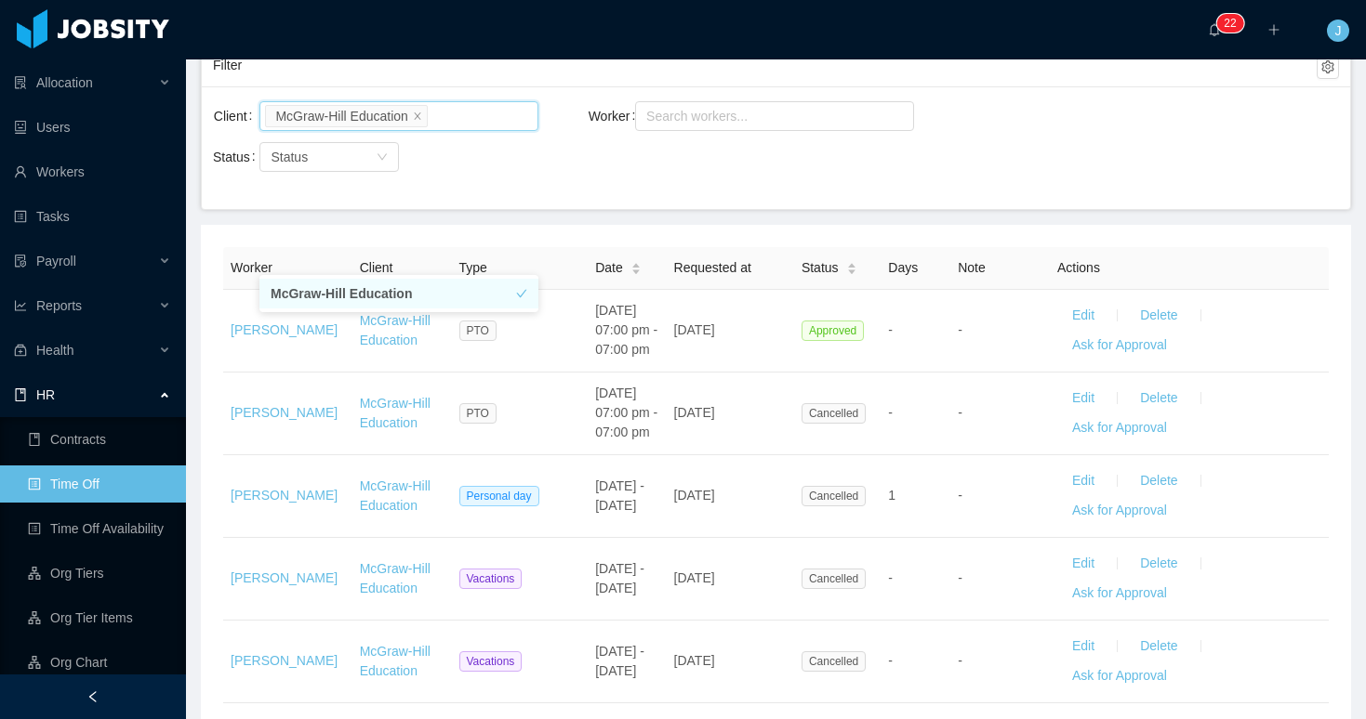
scroll to position [159, 0]
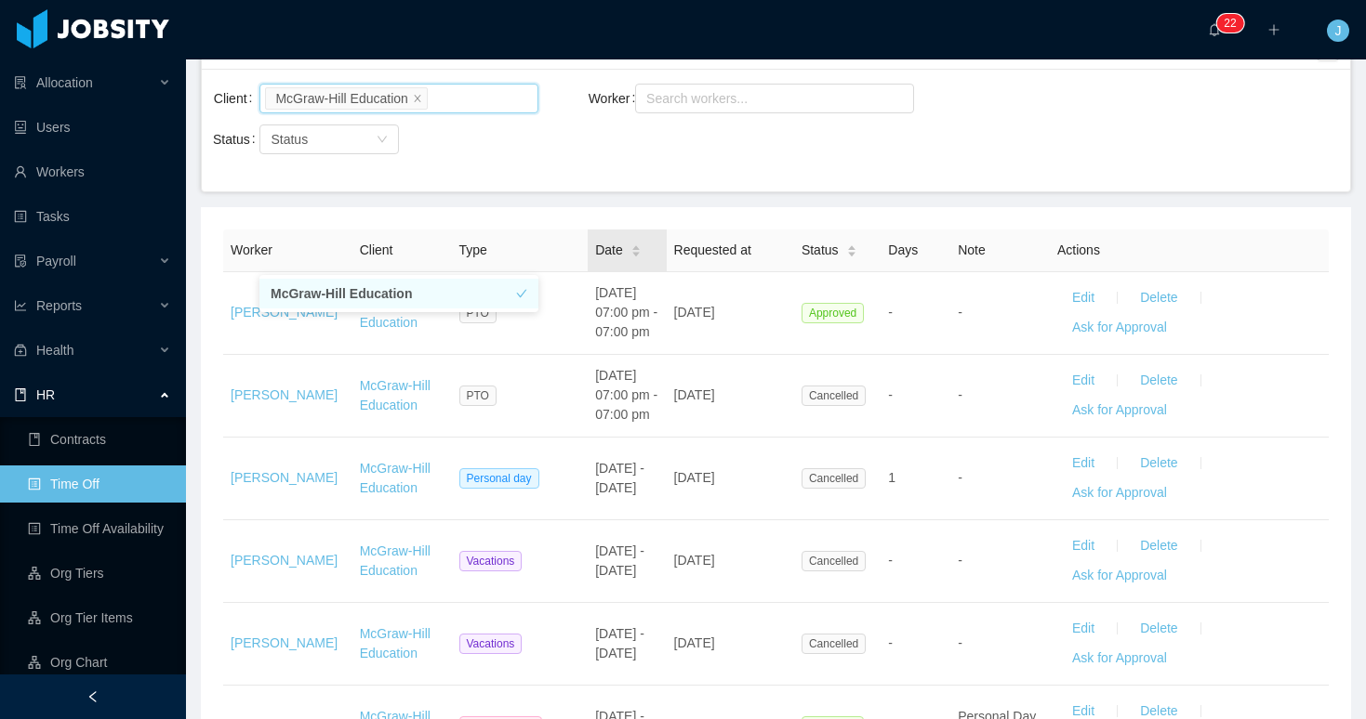
click at [640, 254] on icon "icon: caret-down" at bounding box center [635, 255] width 10 height 10
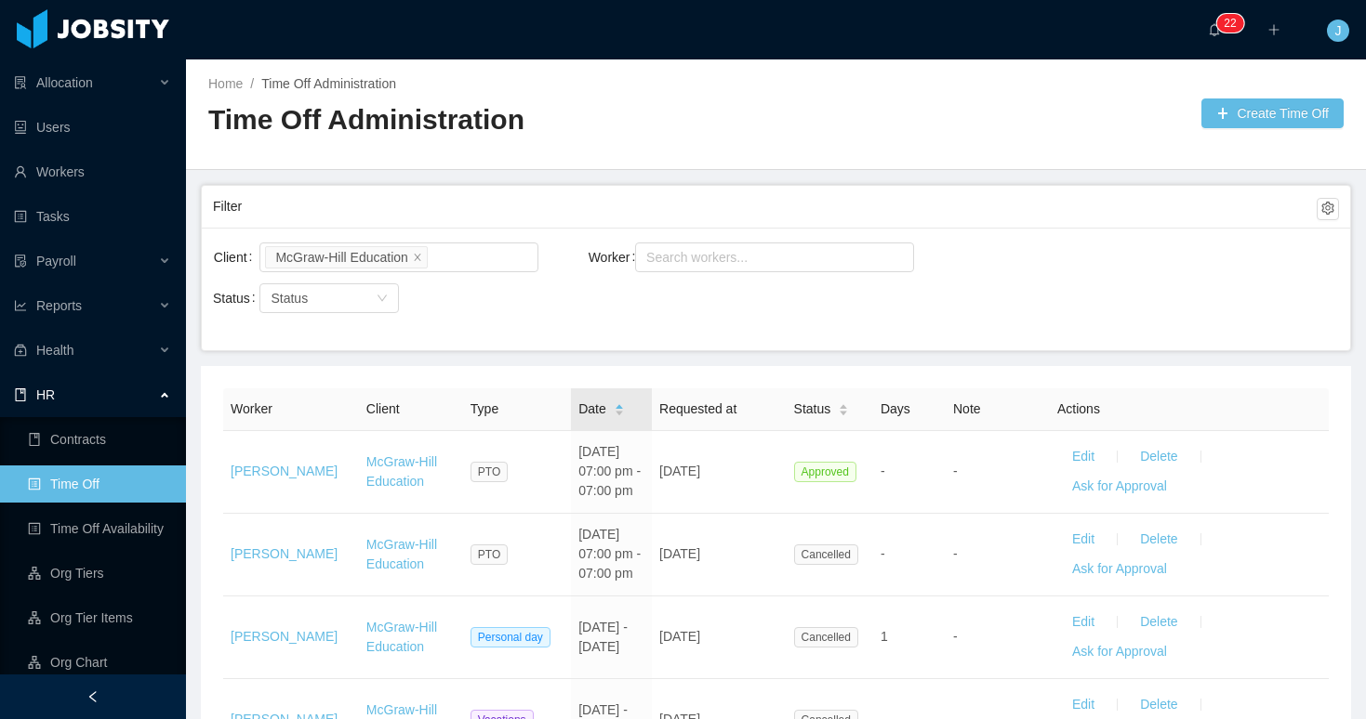
click at [623, 415] on icon "icon: caret-down" at bounding box center [619, 414] width 10 height 10
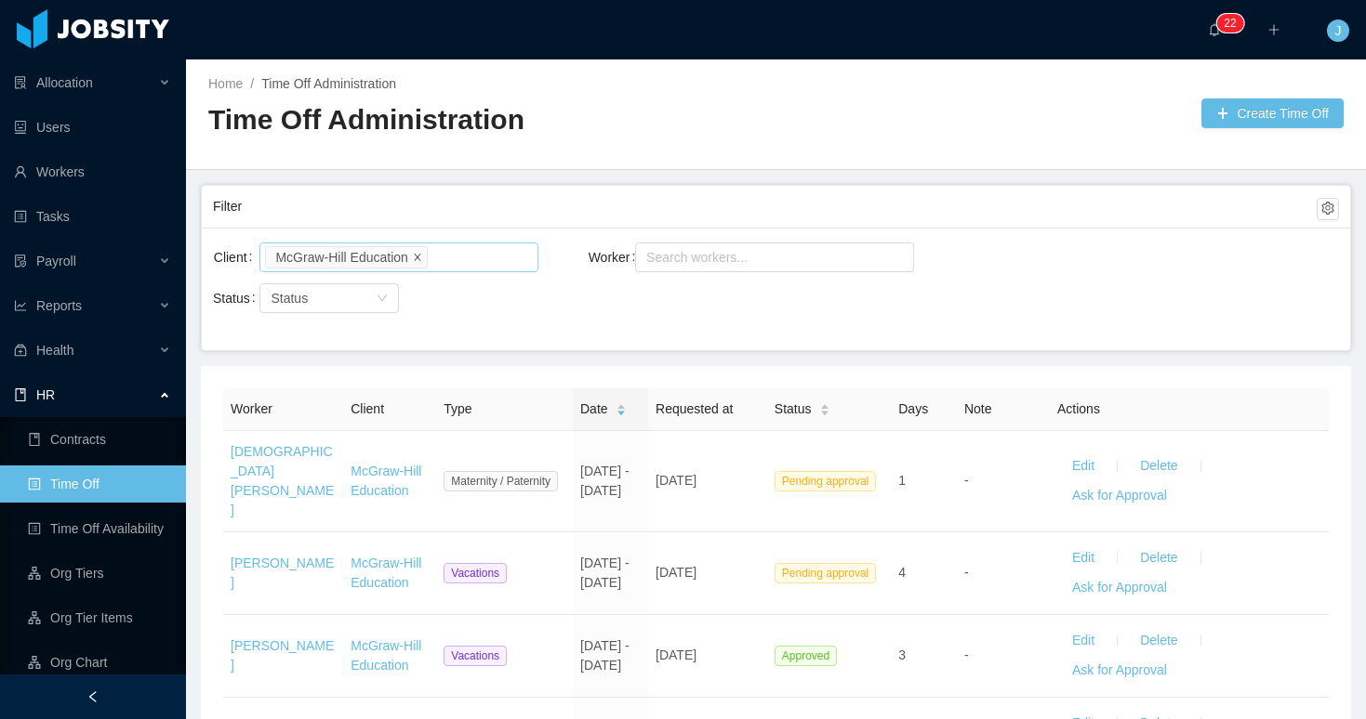
click at [422, 261] on icon "icon: close" at bounding box center [417, 257] width 9 height 11
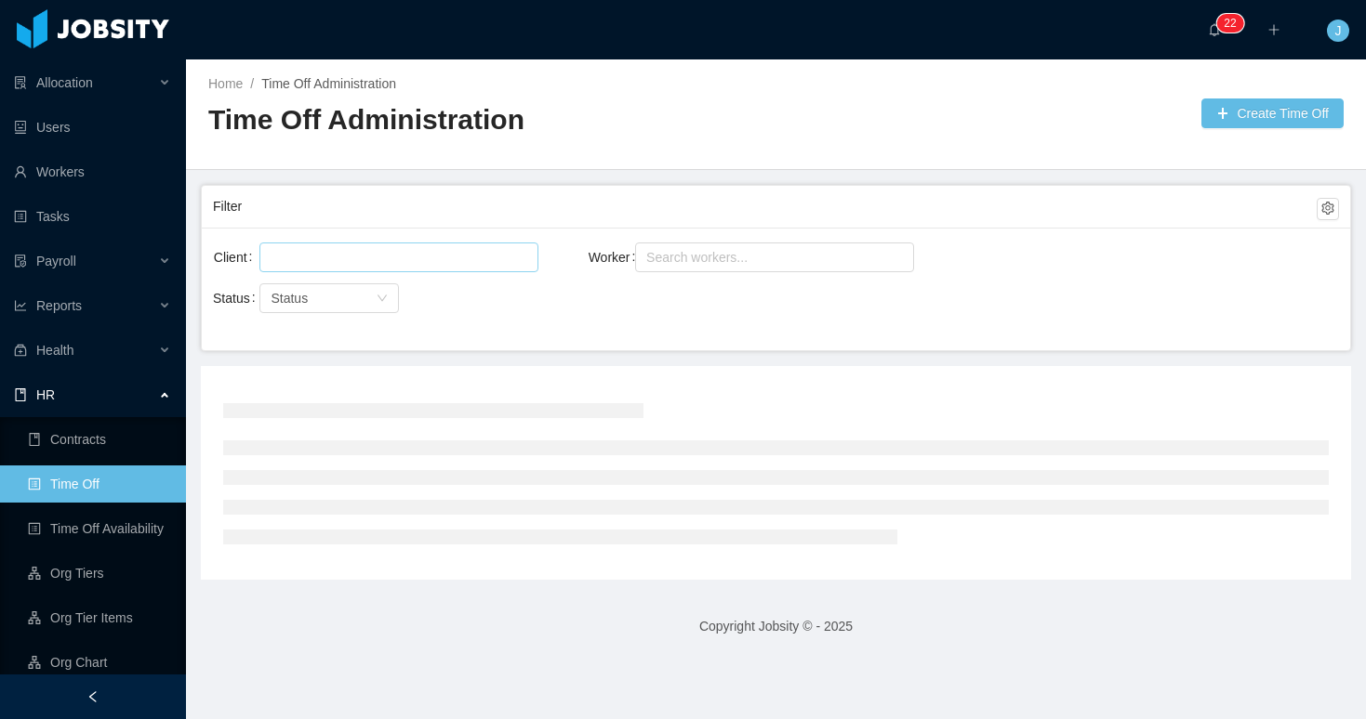
click at [440, 262] on div at bounding box center [396, 258] width 262 height 28
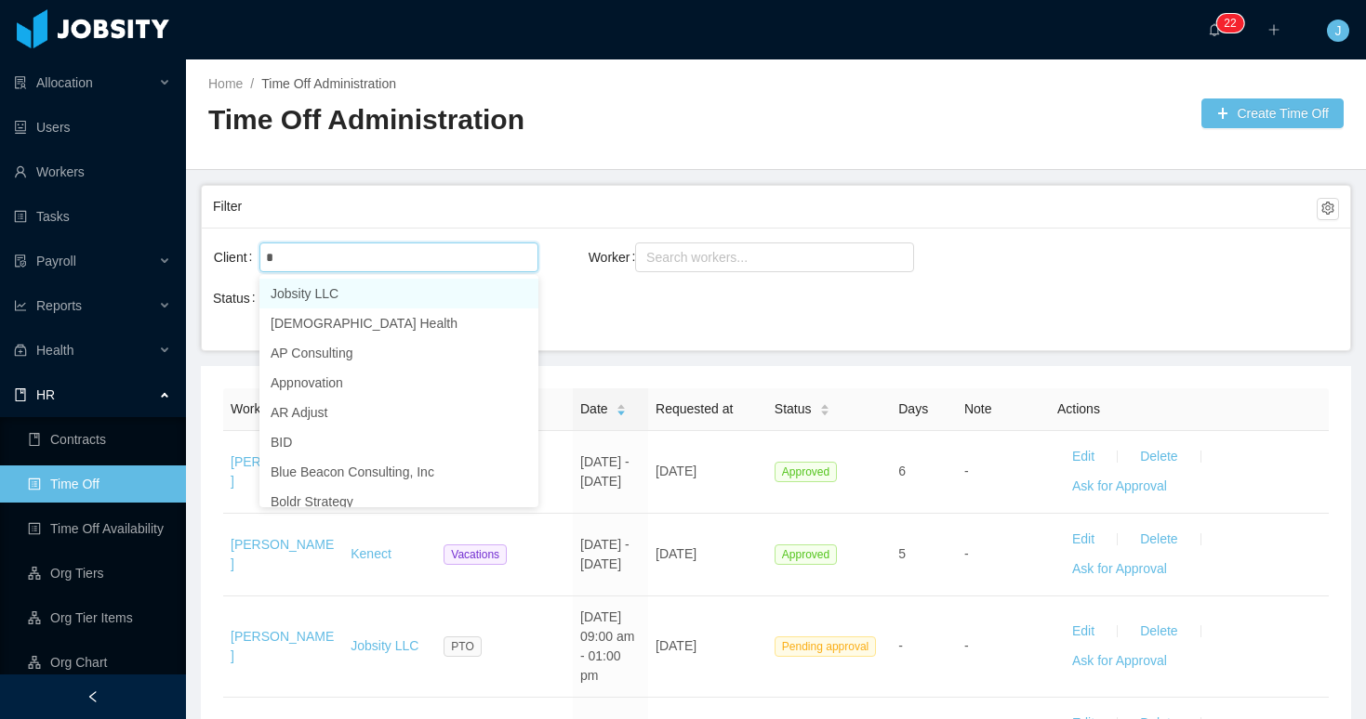
type input "**"
click at [405, 295] on li "Zebra" at bounding box center [398, 294] width 279 height 30
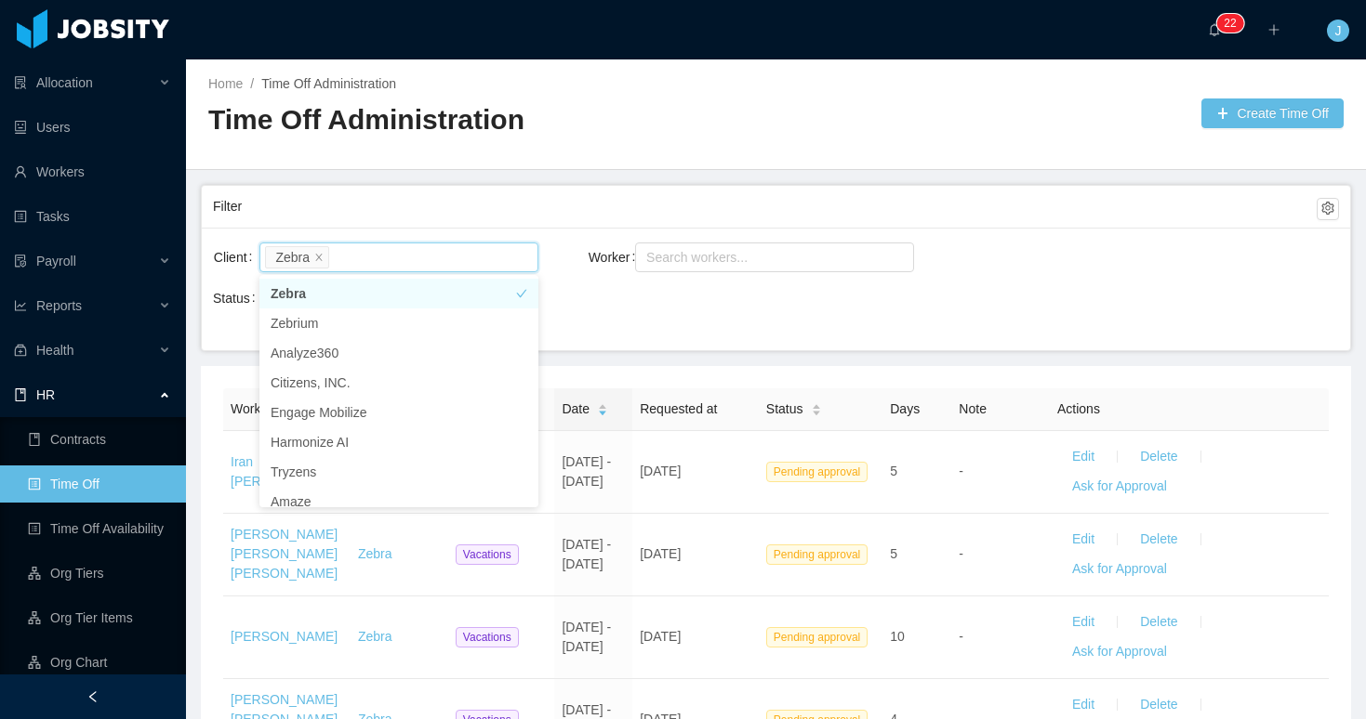
click at [707, 329] on div "Client Zebra Worker Search workers... Status Status" at bounding box center [776, 289] width 1148 height 123
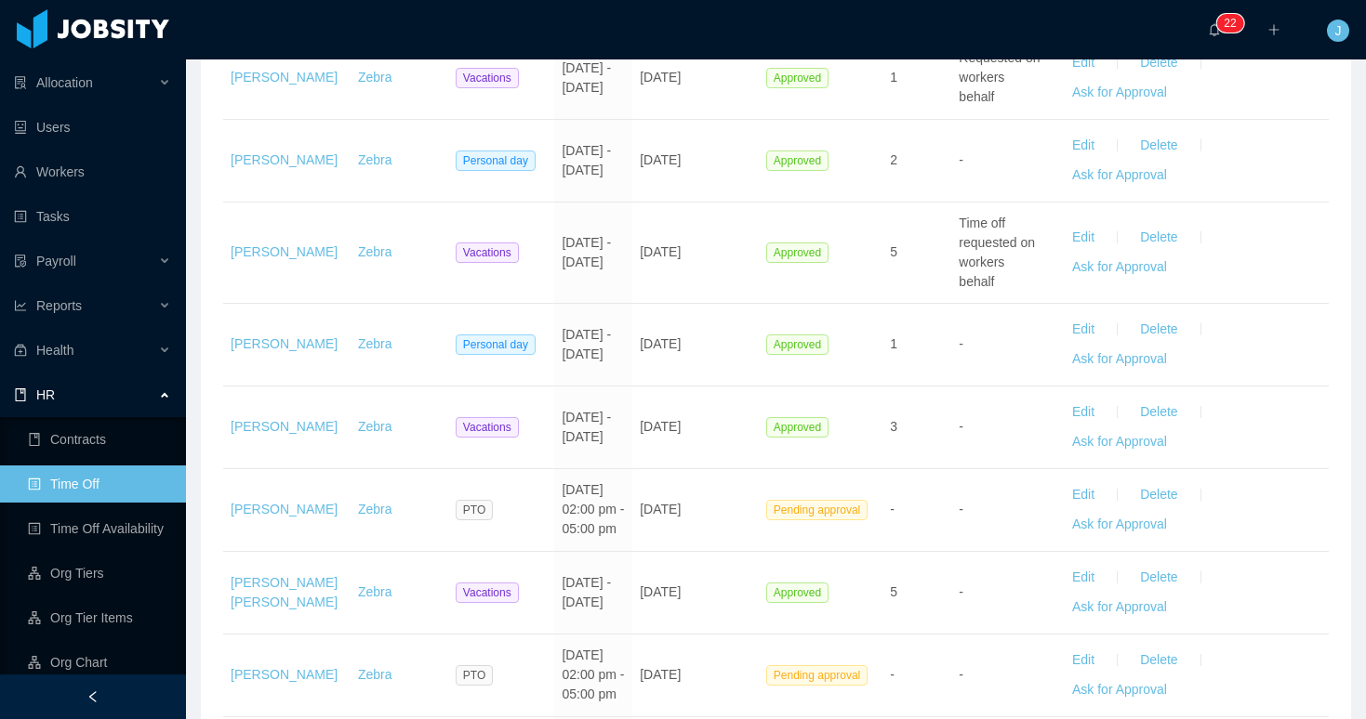
scroll to position [1312, 0]
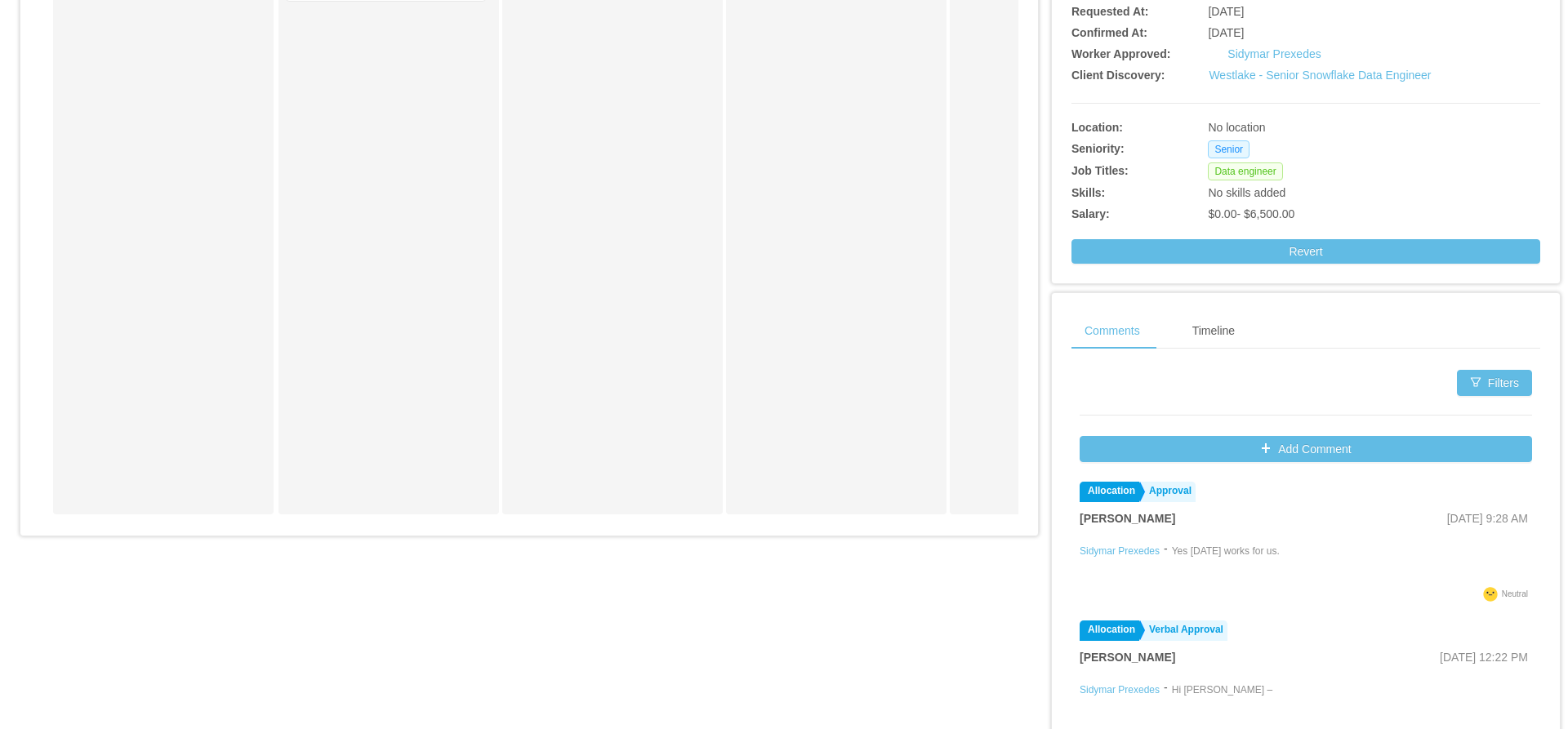
scroll to position [531, 0]
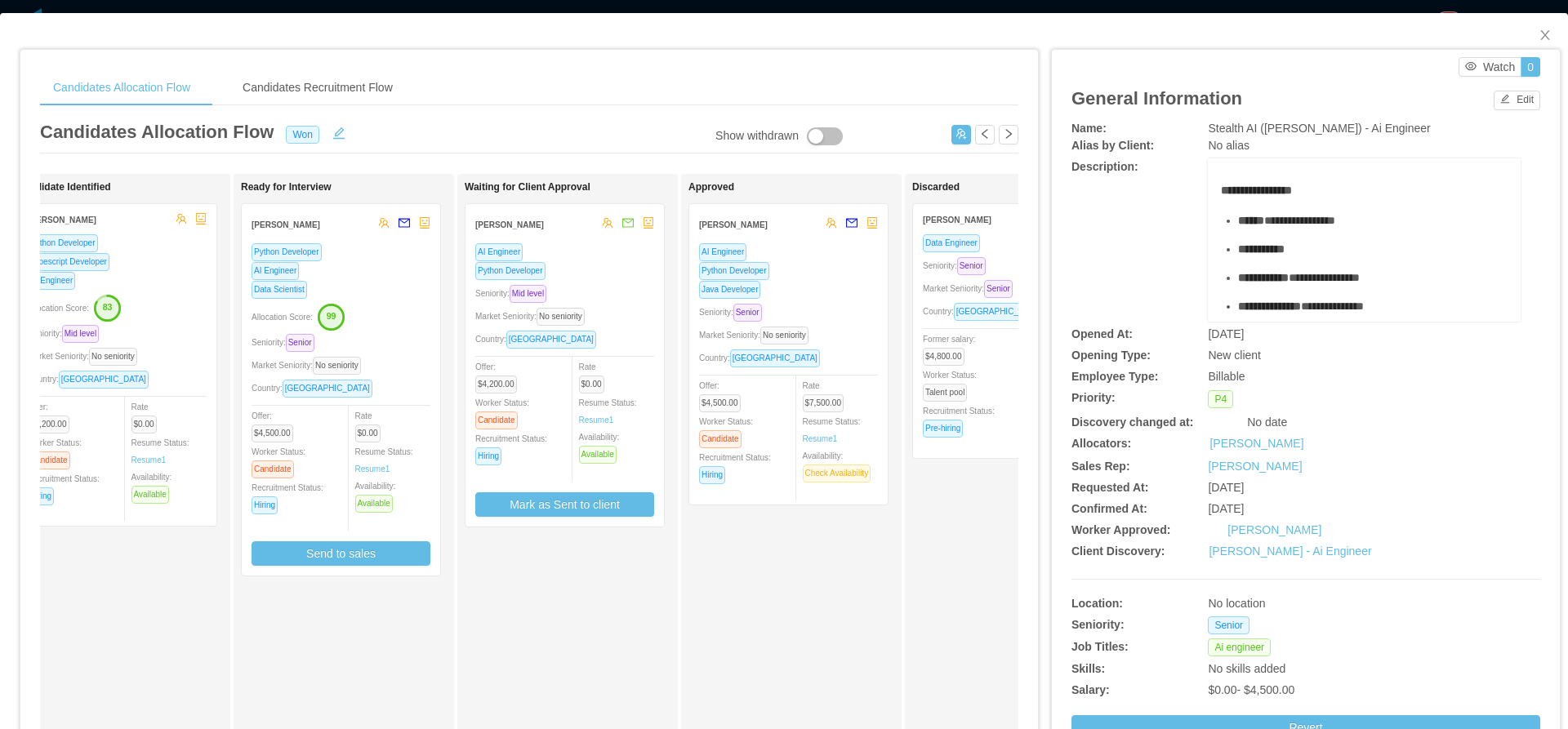
scroll to position [0, 295]
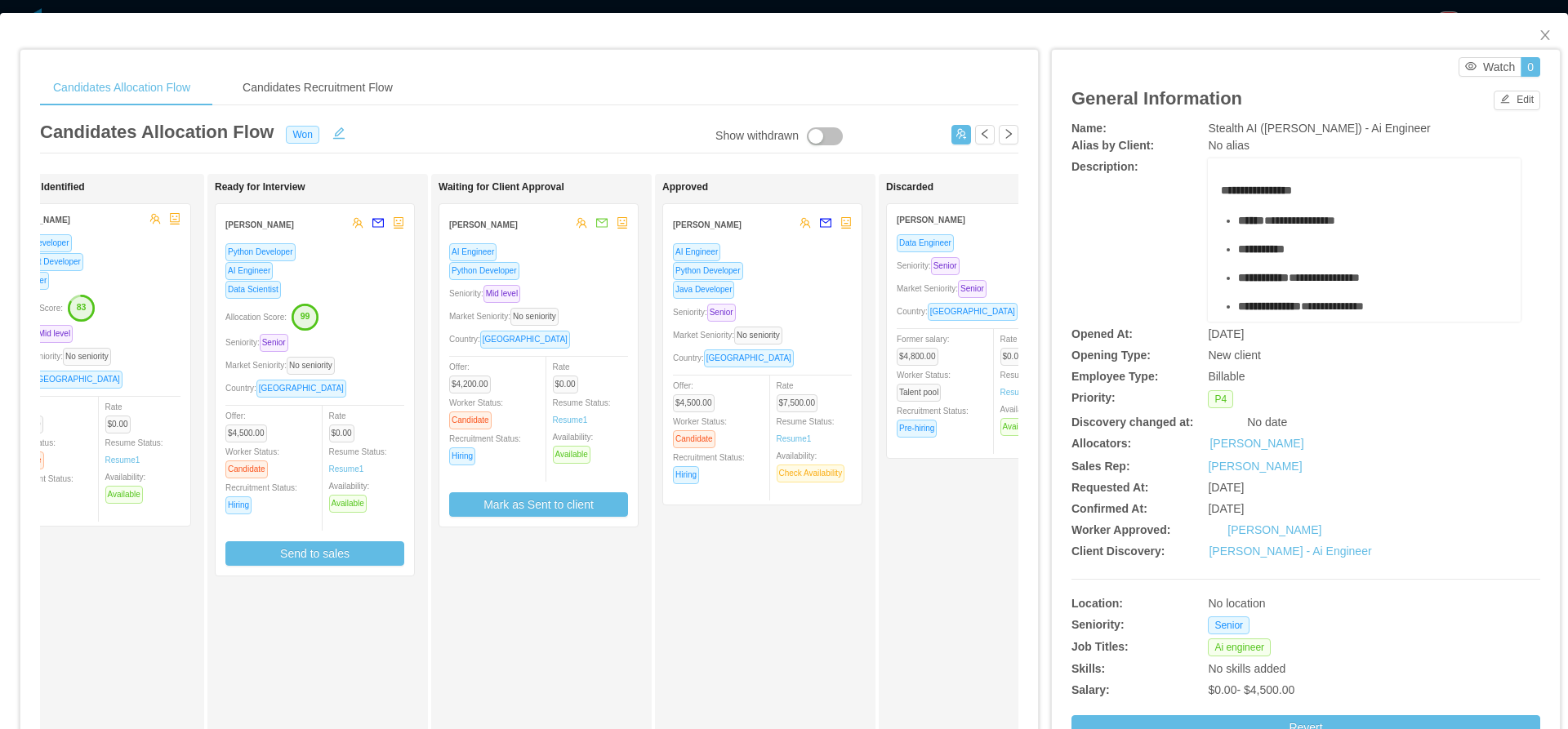
click at [833, 244] on div "AI Engineer" at bounding box center [762, 251] width 179 height 18
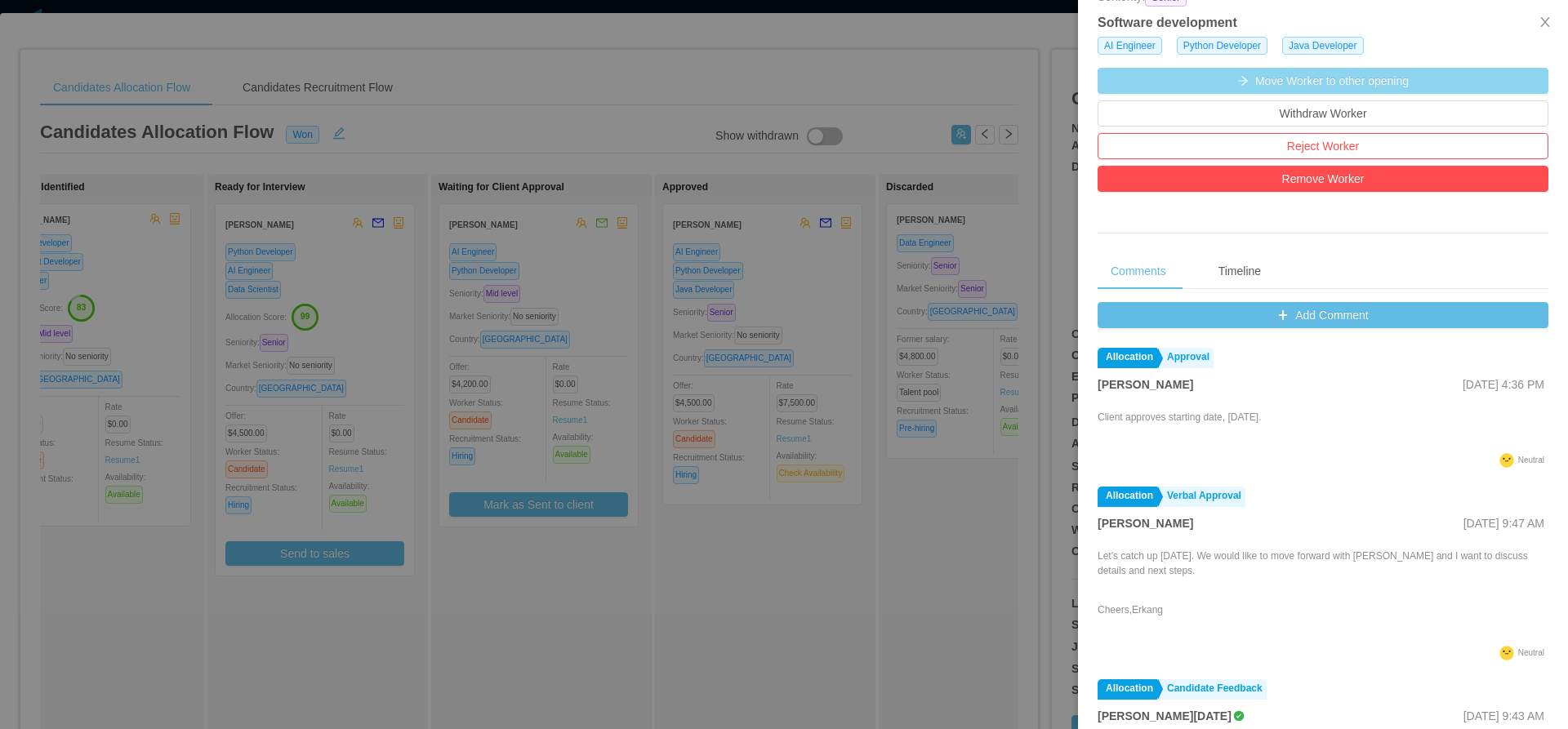
scroll to position [428, 0]
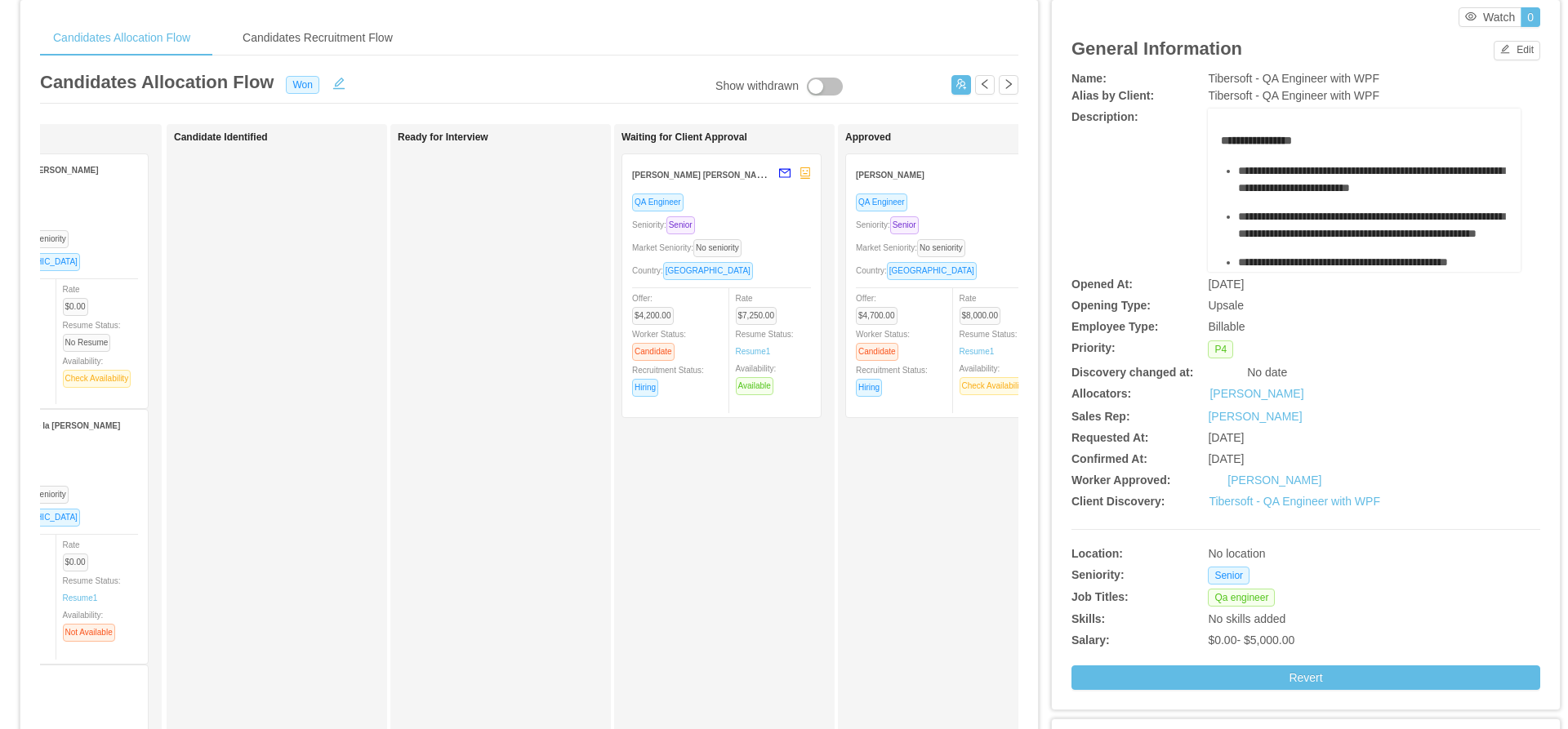
scroll to position [0, 240]
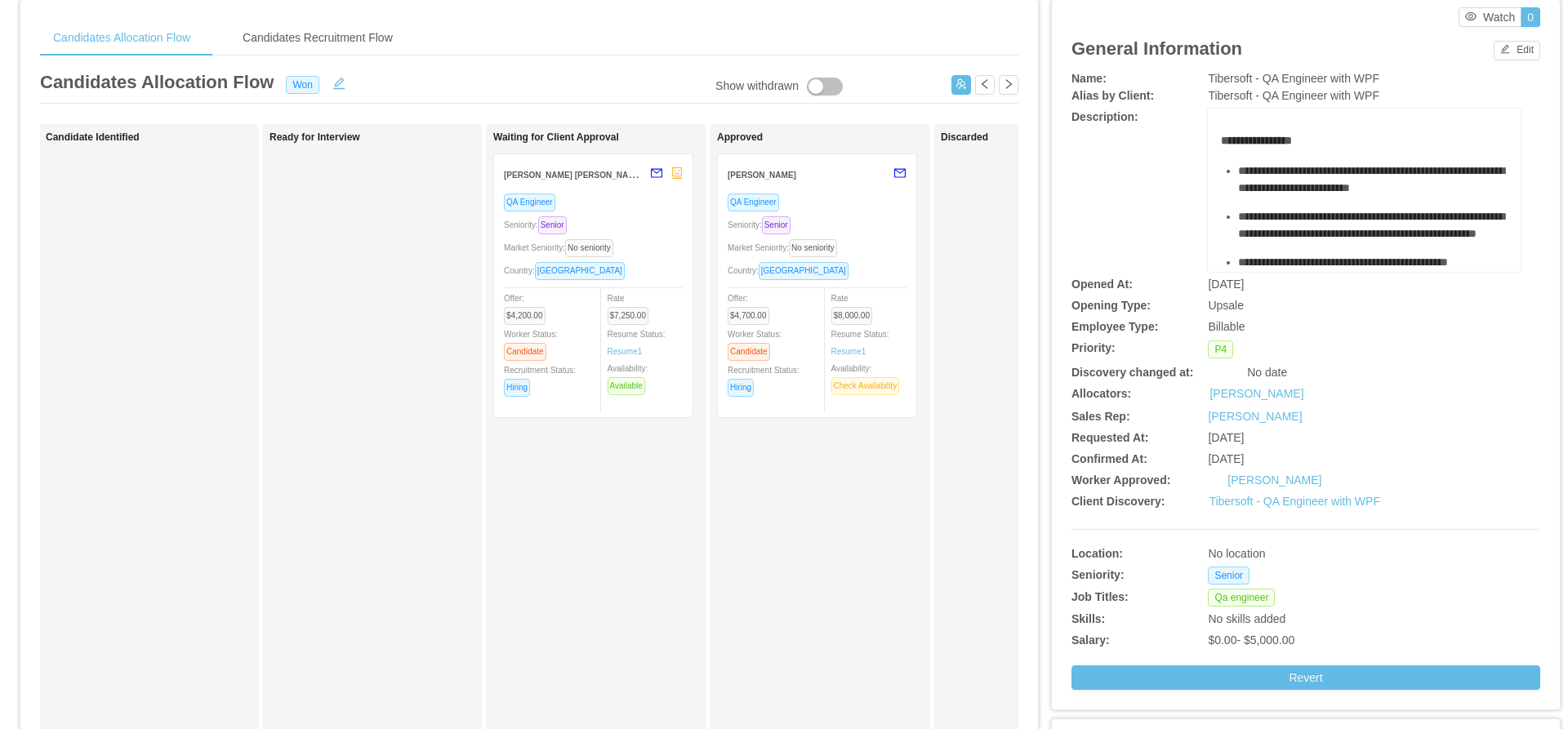
click at [855, 187] on div "[PERSON_NAME]" at bounding box center [806, 174] width 157 height 30
click at [865, 203] on div "QA Engineer" at bounding box center [817, 201] width 179 height 18
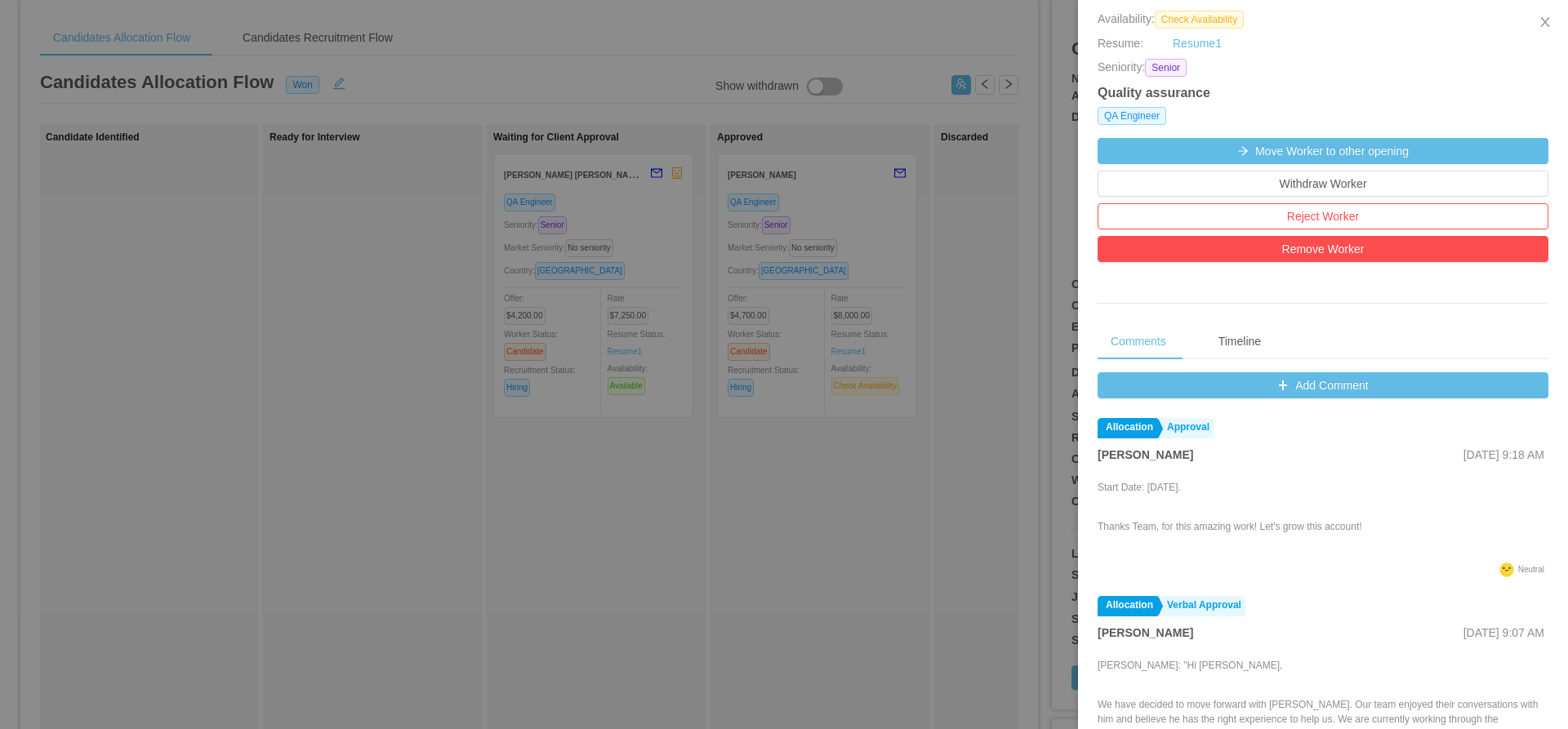
scroll to position [364, 0]
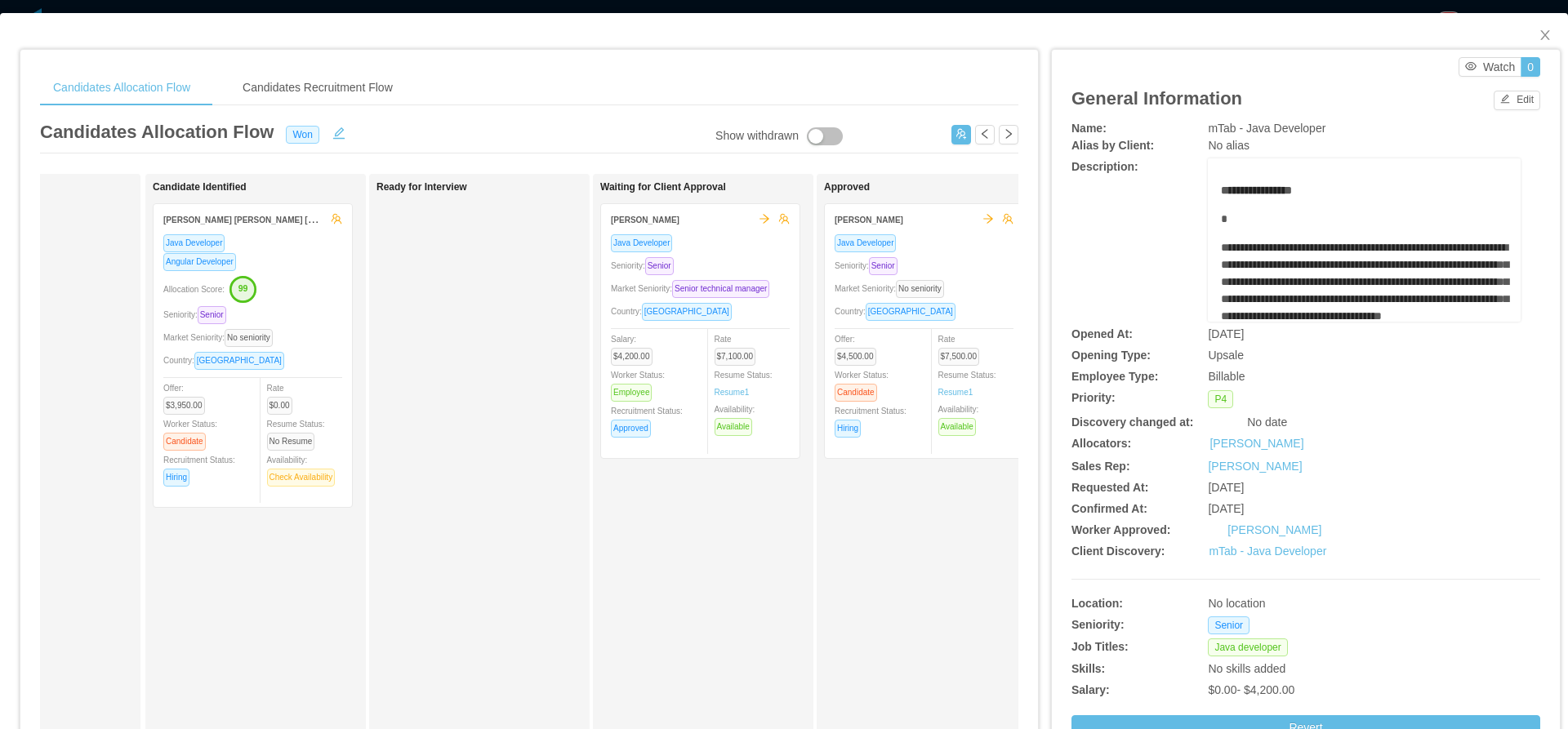
scroll to position [0, 258]
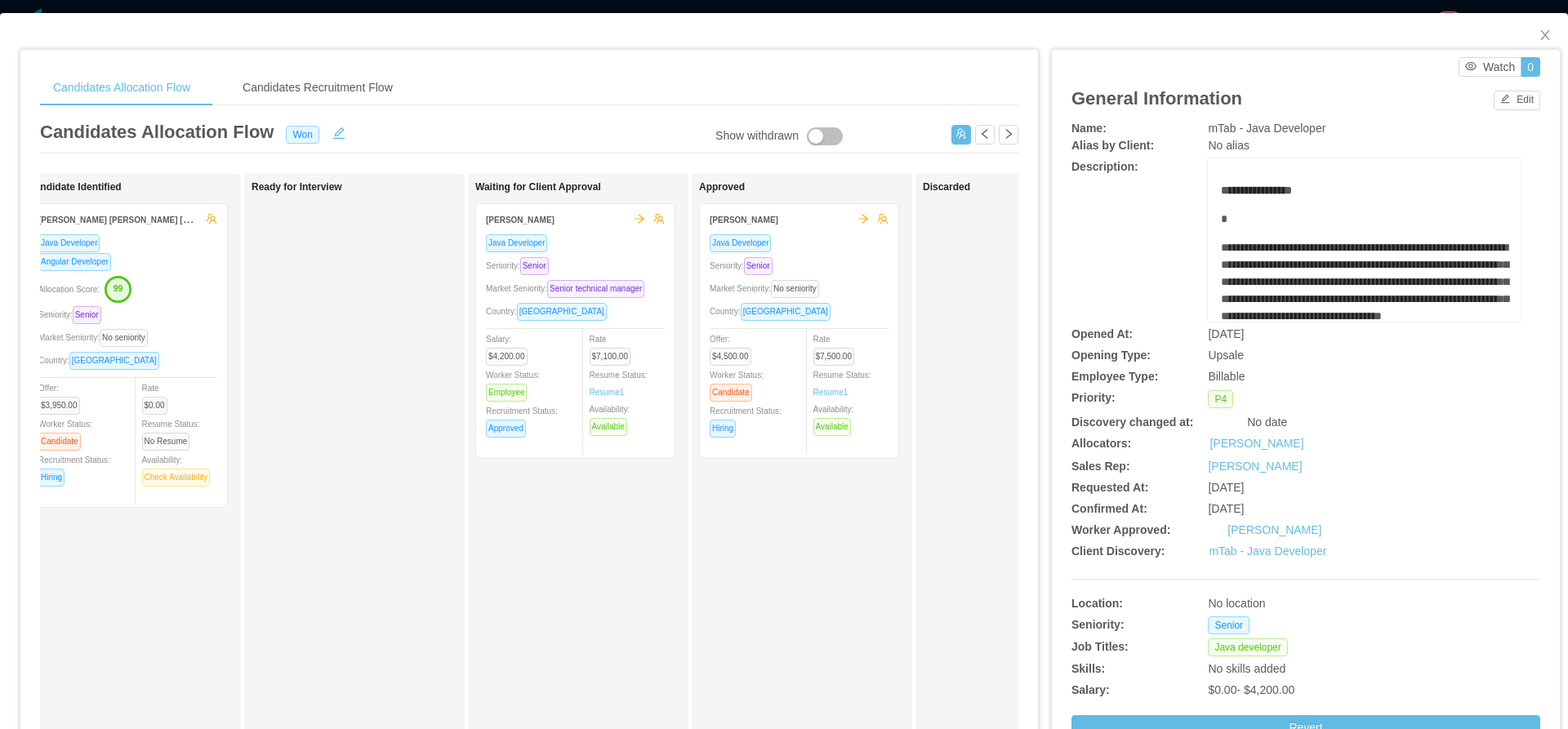
click at [857, 256] on div "Seniority: Senior" at bounding box center [799, 265] width 179 height 18
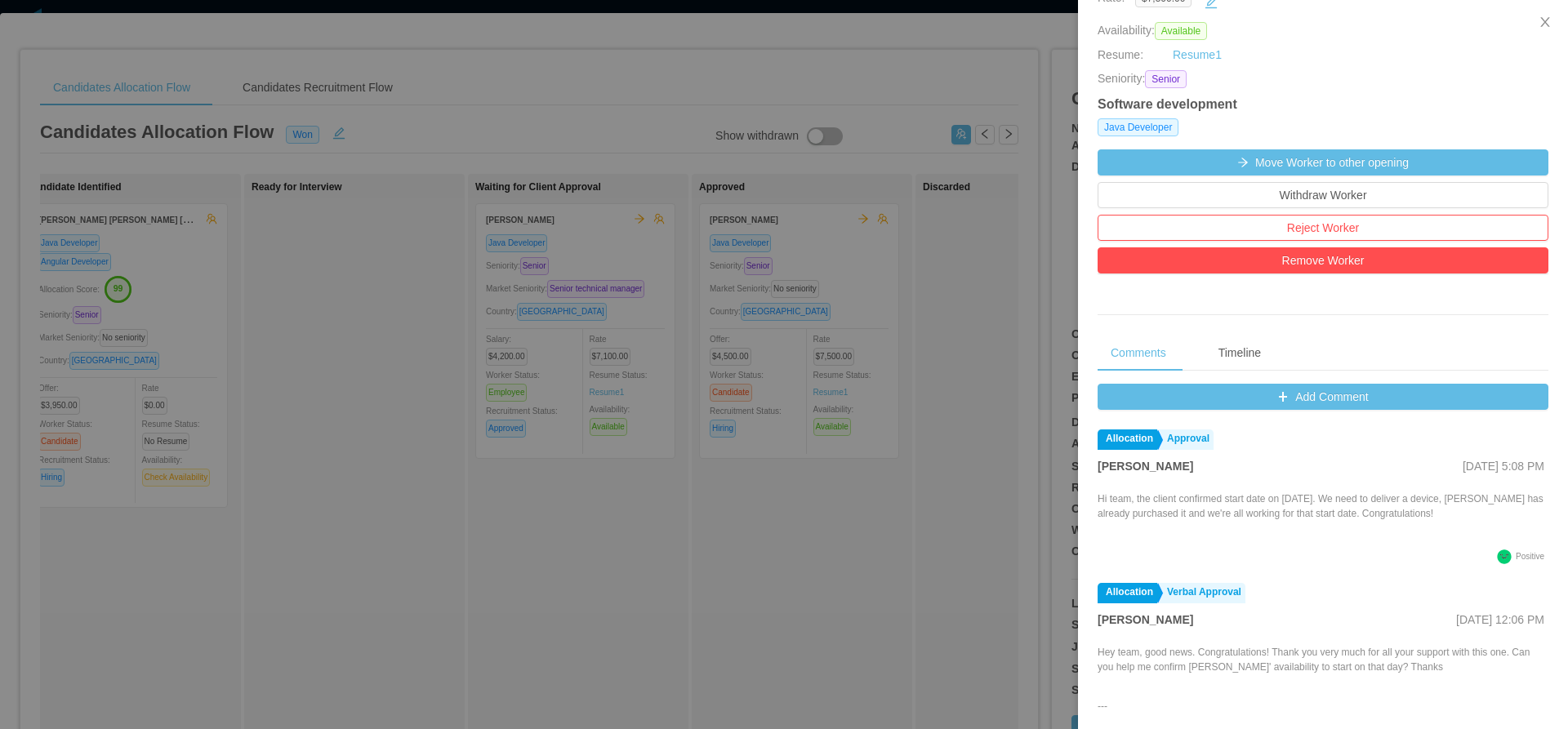
scroll to position [344, 0]
